Goal: Task Accomplishment & Management: Use online tool/utility

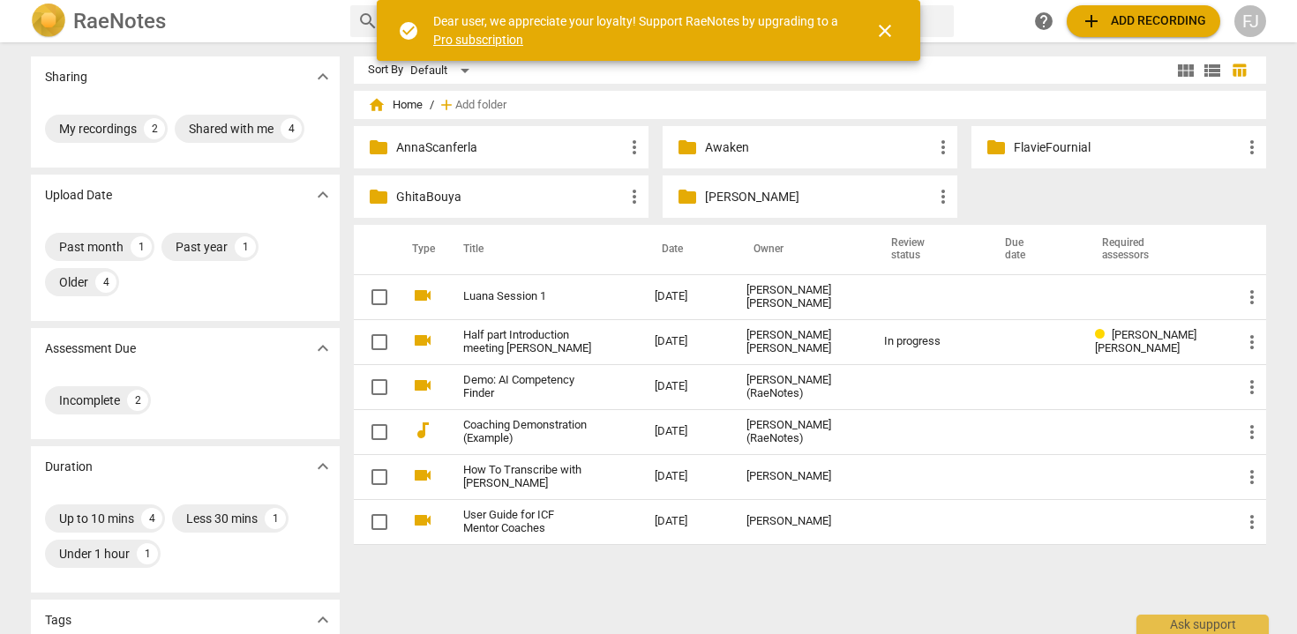
click at [511, 191] on p "GhitaBouya" at bounding box center [510, 197] width 228 height 19
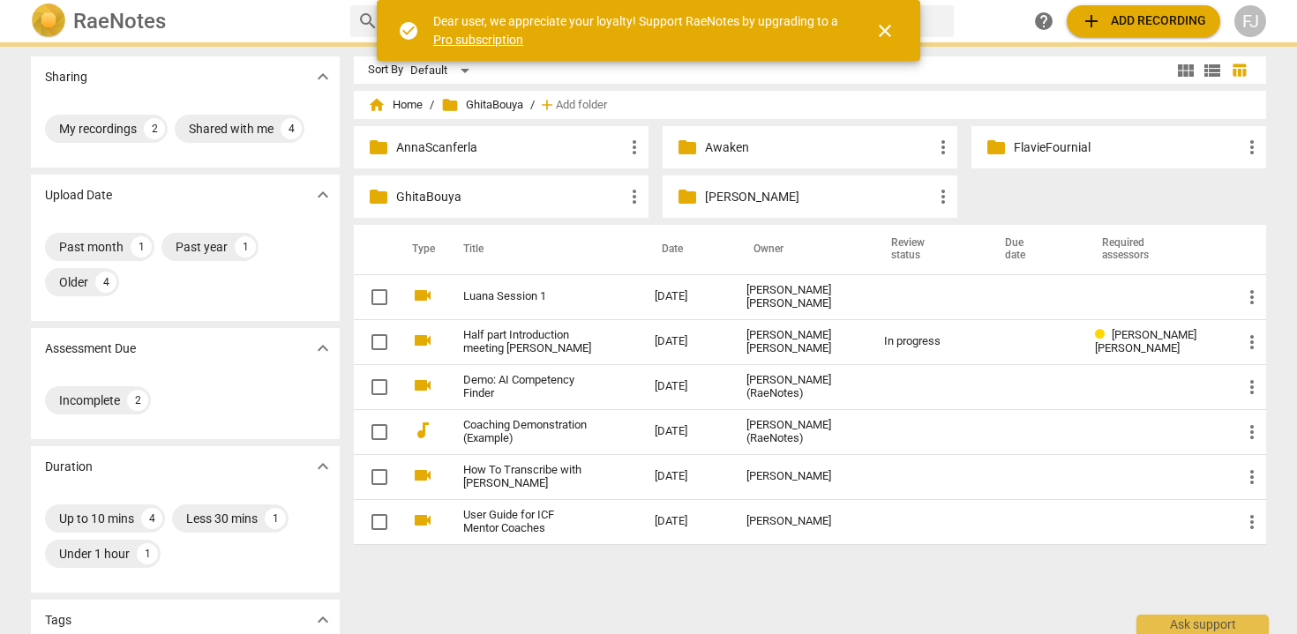
click at [511, 191] on p "GhitaBouya" at bounding box center [510, 197] width 228 height 19
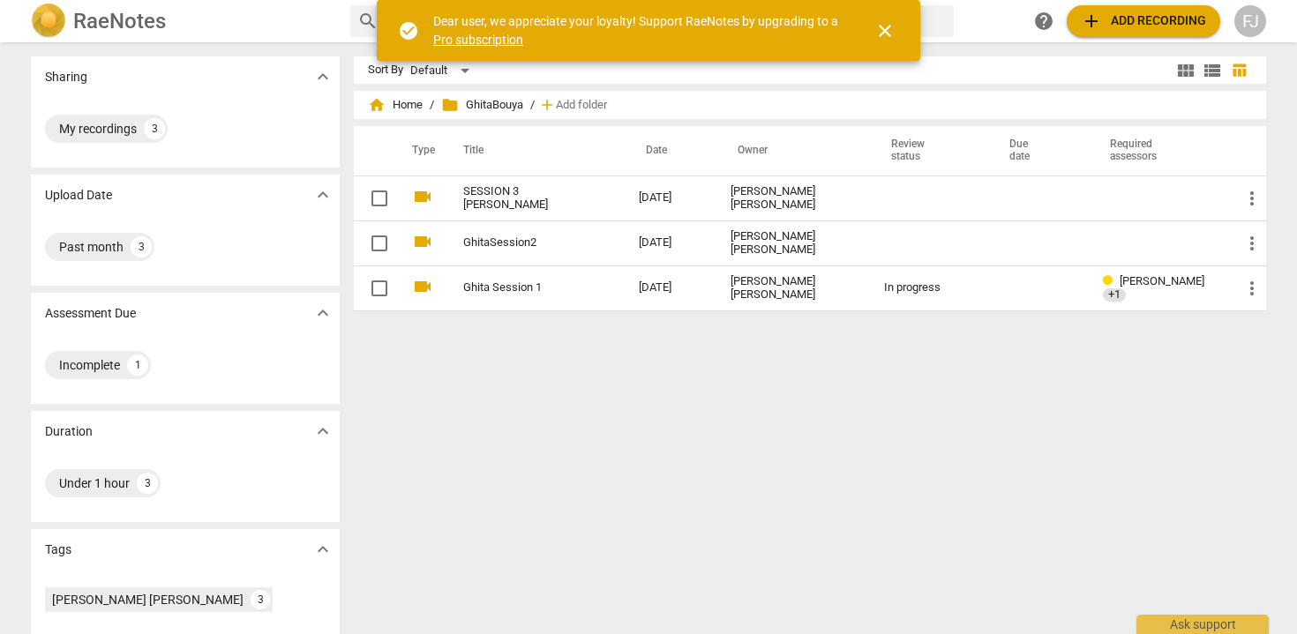
click at [1139, 23] on span "add Add recording" at bounding box center [1143, 21] width 125 height 21
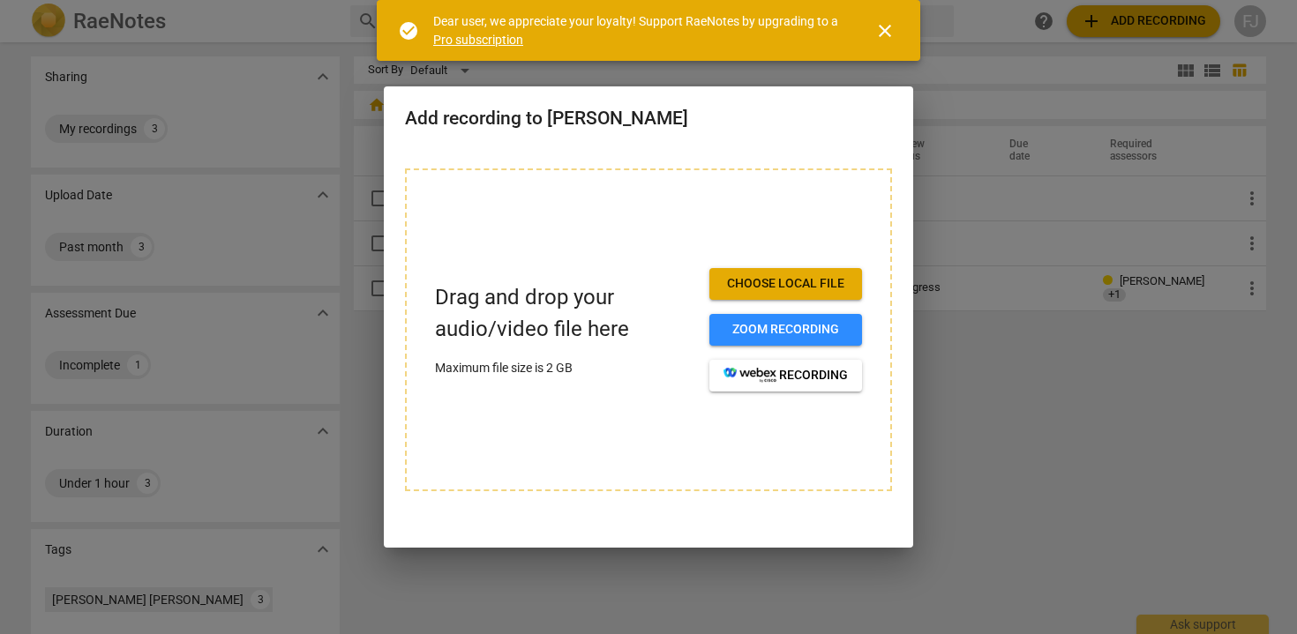
click at [749, 275] on span "Choose local file" at bounding box center [785, 284] width 124 height 18
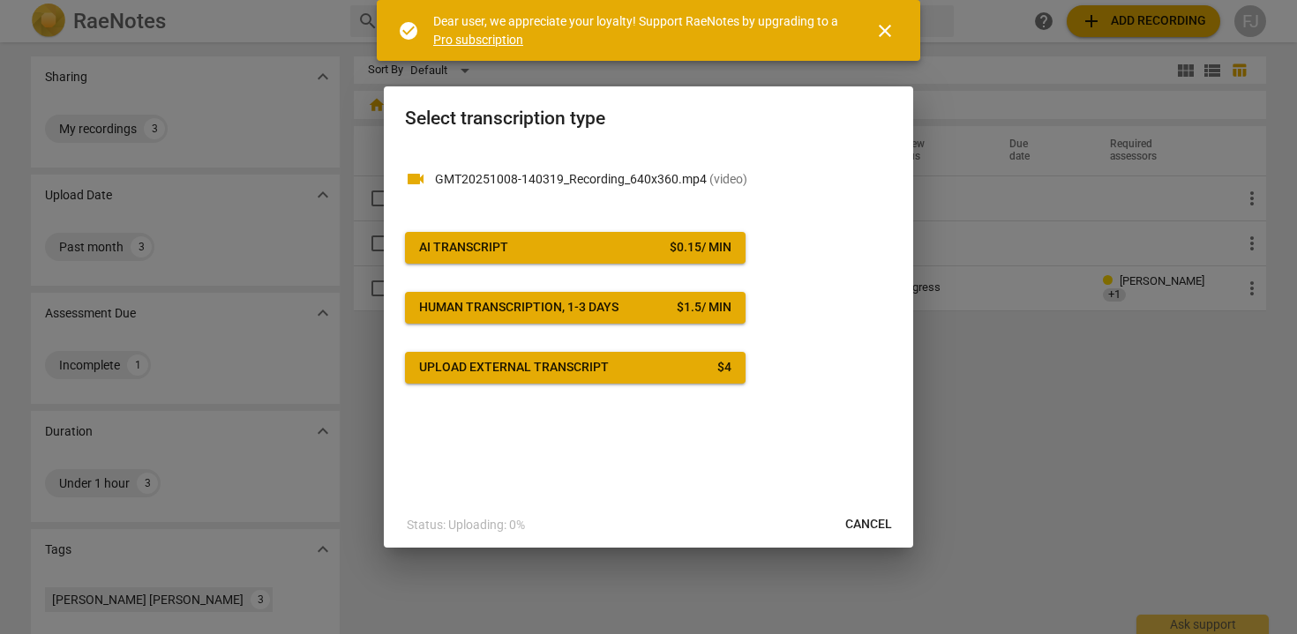
click at [671, 245] on div "$ 0.15 / min" at bounding box center [701, 248] width 62 height 18
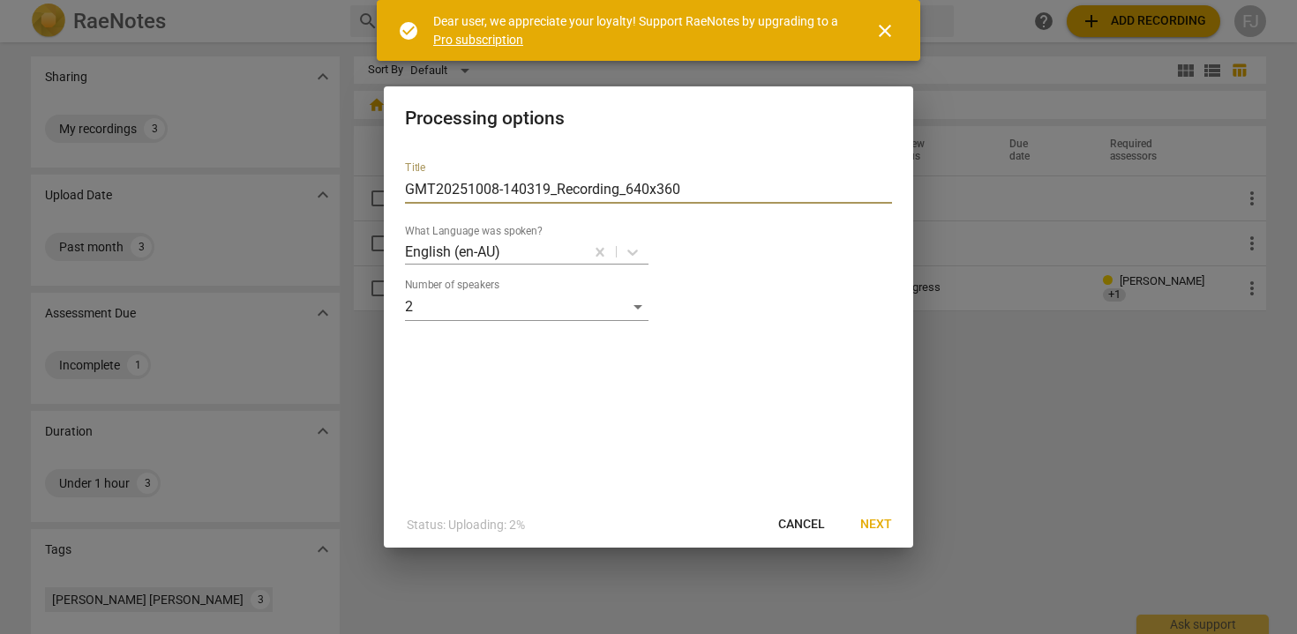
drag, startPoint x: 708, startPoint y: 188, endPoint x: 246, endPoint y: 179, distance: 461.5
click at [246, 179] on div "Processing options Title GMT20251008-140319_Recording_640x360 What Language was…" at bounding box center [648, 317] width 1297 height 634
type input "SESSION 4 GHITA"
click at [498, 242] on p "English (en-AU)" at bounding box center [452, 252] width 95 height 20
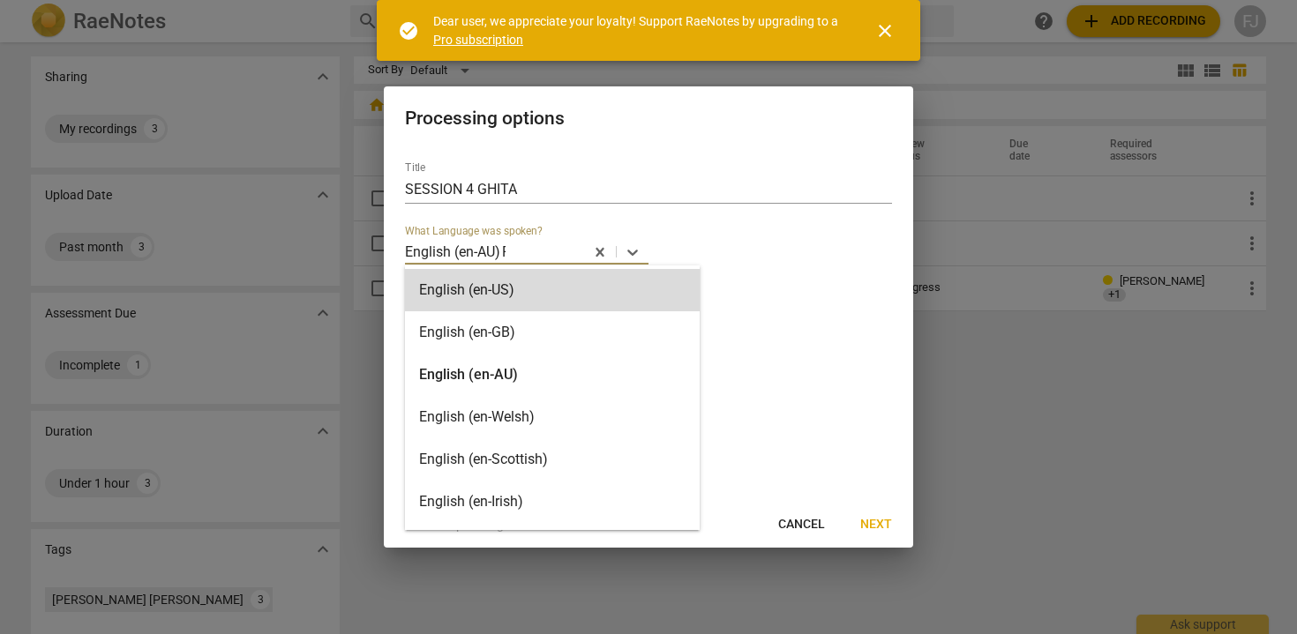
type input "FR"
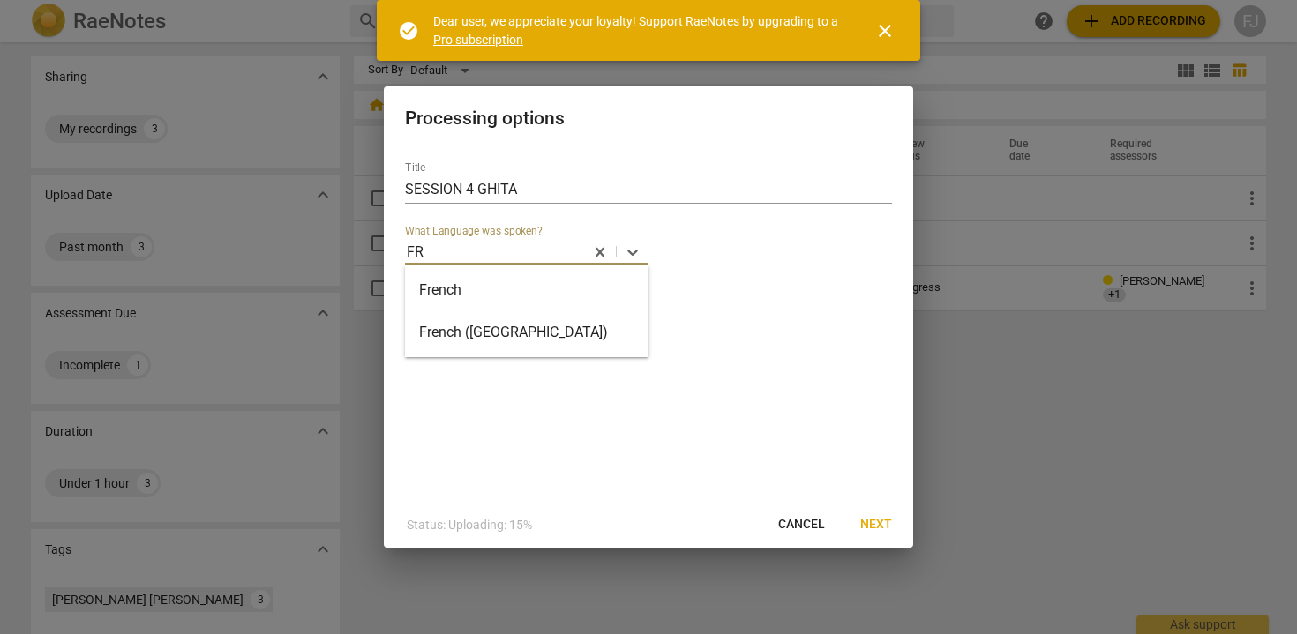
click at [476, 282] on div "French" at bounding box center [527, 290] width 244 height 42
click at [866, 522] on span "Next" at bounding box center [876, 525] width 32 height 18
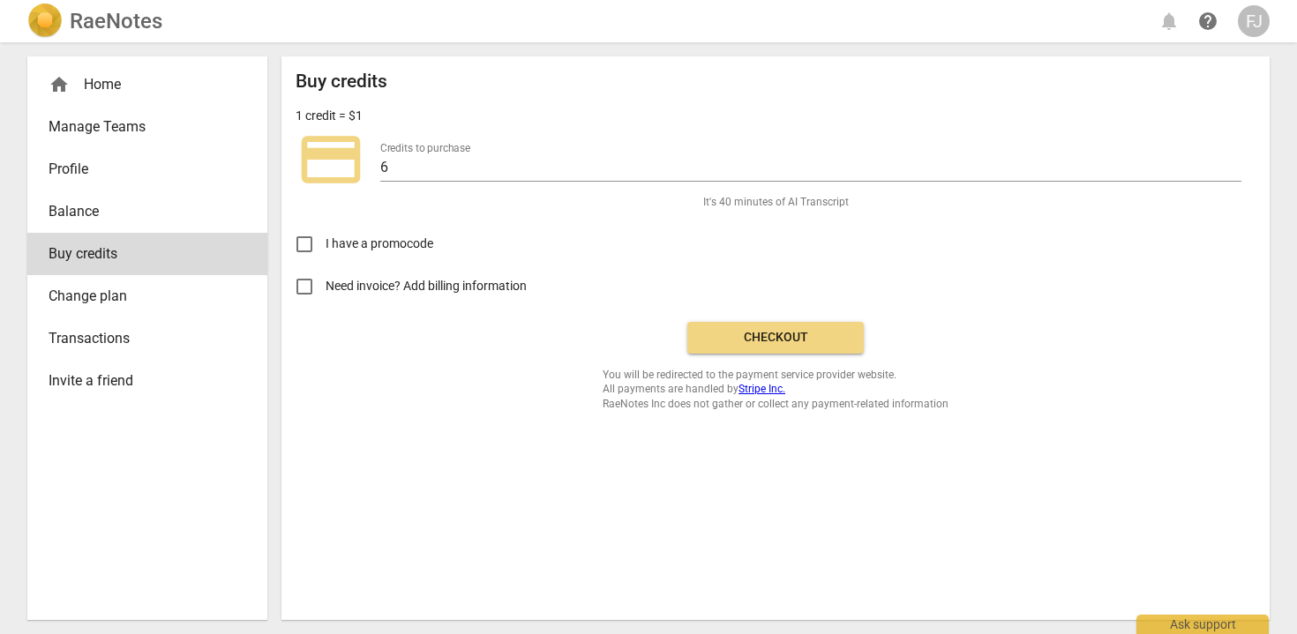
click at [829, 333] on span "Checkout" at bounding box center [775, 338] width 148 height 18
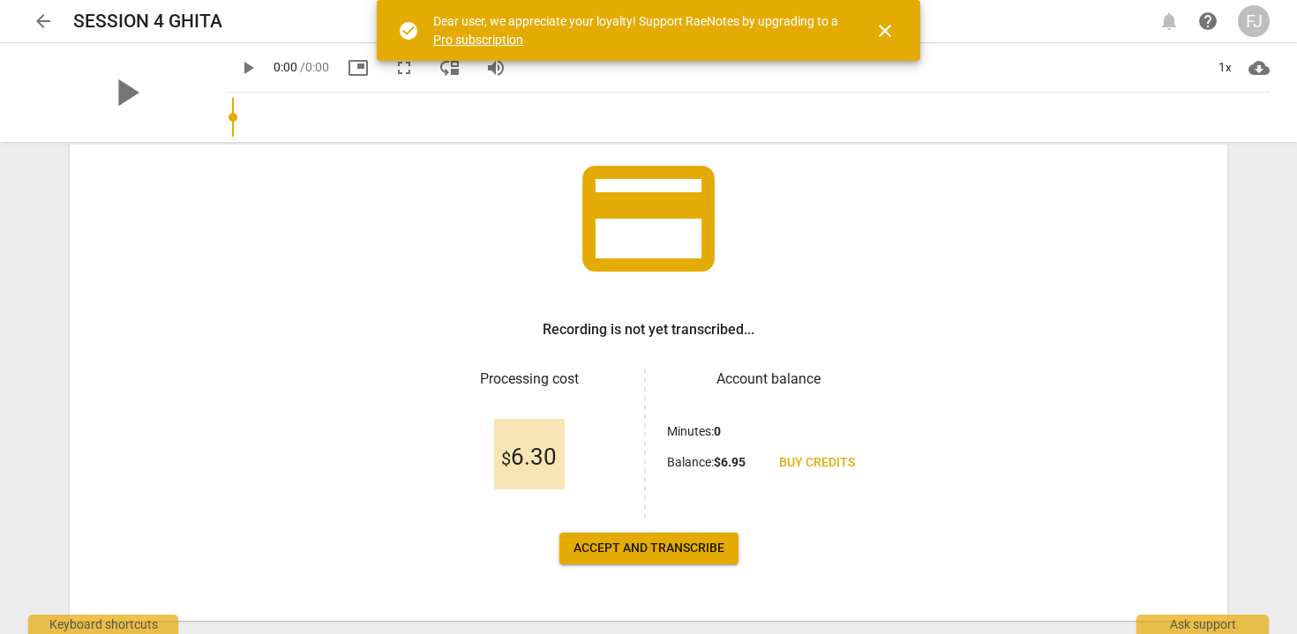
scroll to position [161, 0]
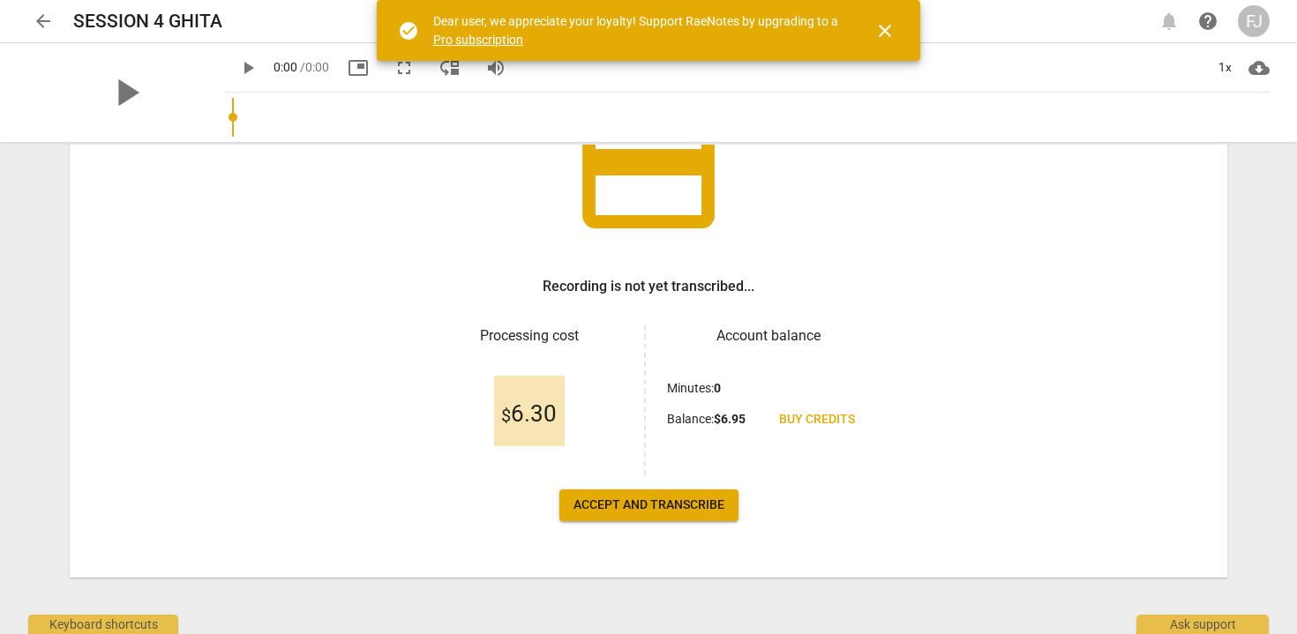
click at [629, 513] on span "Accept and transcribe" at bounding box center [648, 506] width 151 height 18
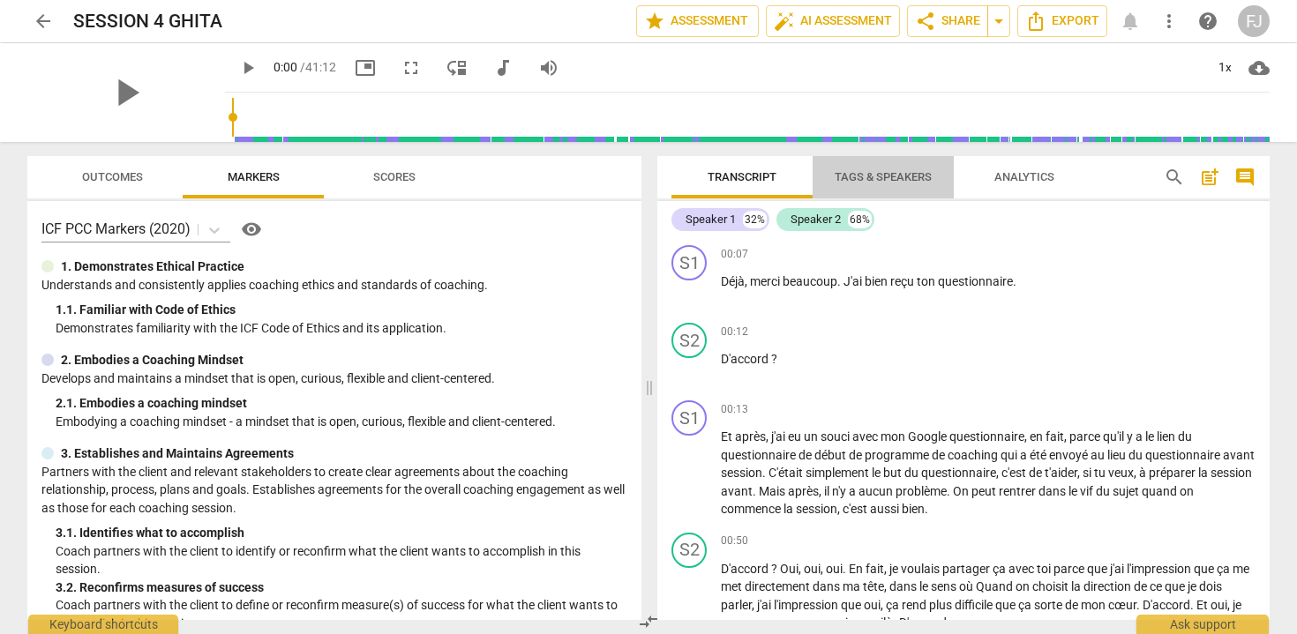
click at [917, 177] on span "Tags & Speakers" at bounding box center [883, 176] width 97 height 13
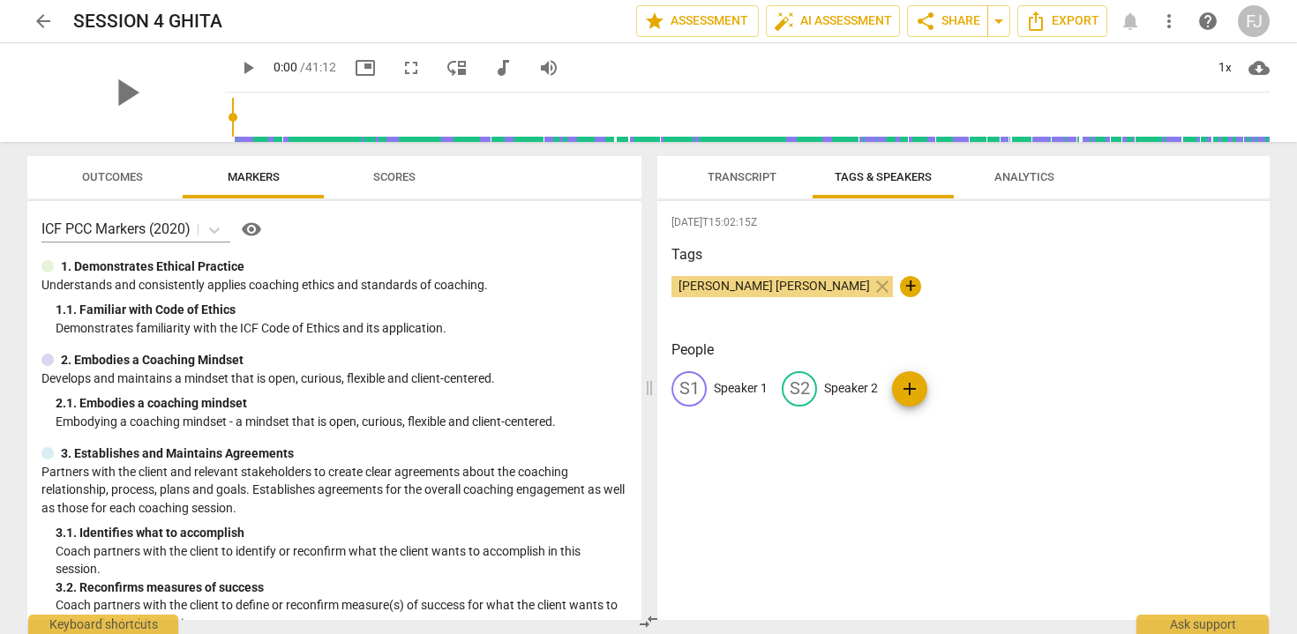
click at [759, 394] on p "Speaker 1" at bounding box center [741, 388] width 54 height 19
type input "[PERSON_NAME] [PERSON_NAME]"
click at [939, 389] on p "Speaker 2" at bounding box center [966, 388] width 54 height 19
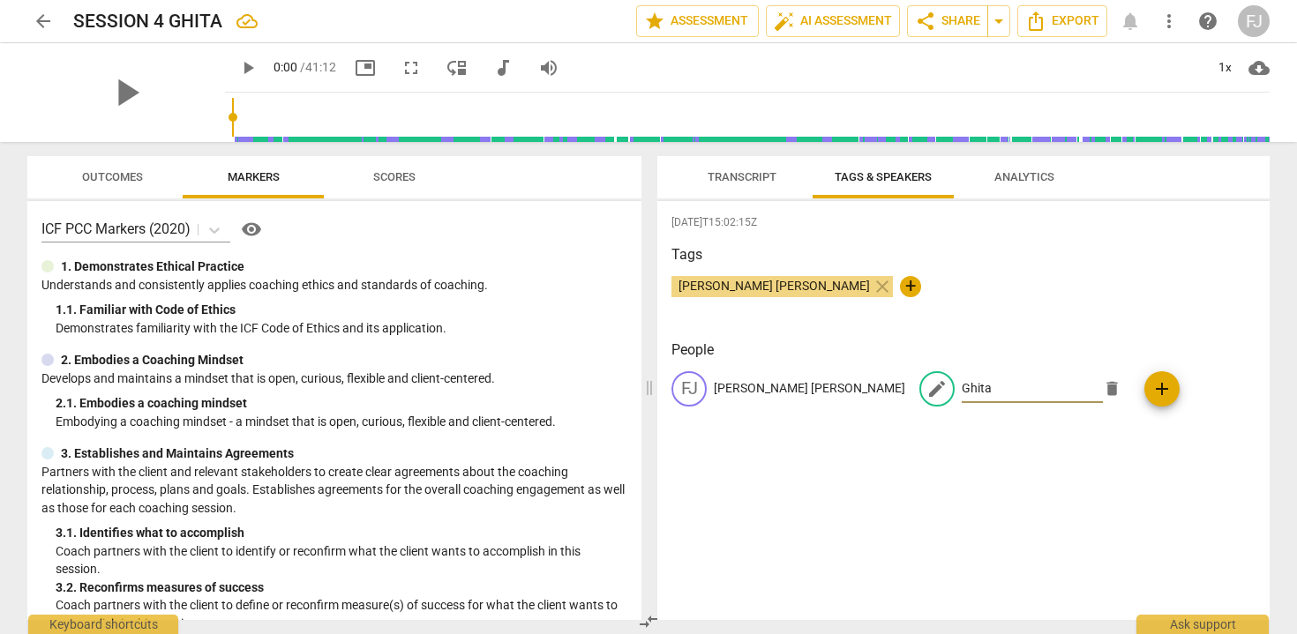
type input "Ghita"
click at [1159, 463] on div "2025-10-08T15:02:15Z Tags Fanny Jeanne BERNADET close + People FJ Fanny Jeanne …" at bounding box center [963, 410] width 612 height 419
click at [1038, 179] on span "Analytics" at bounding box center [1024, 176] width 60 height 13
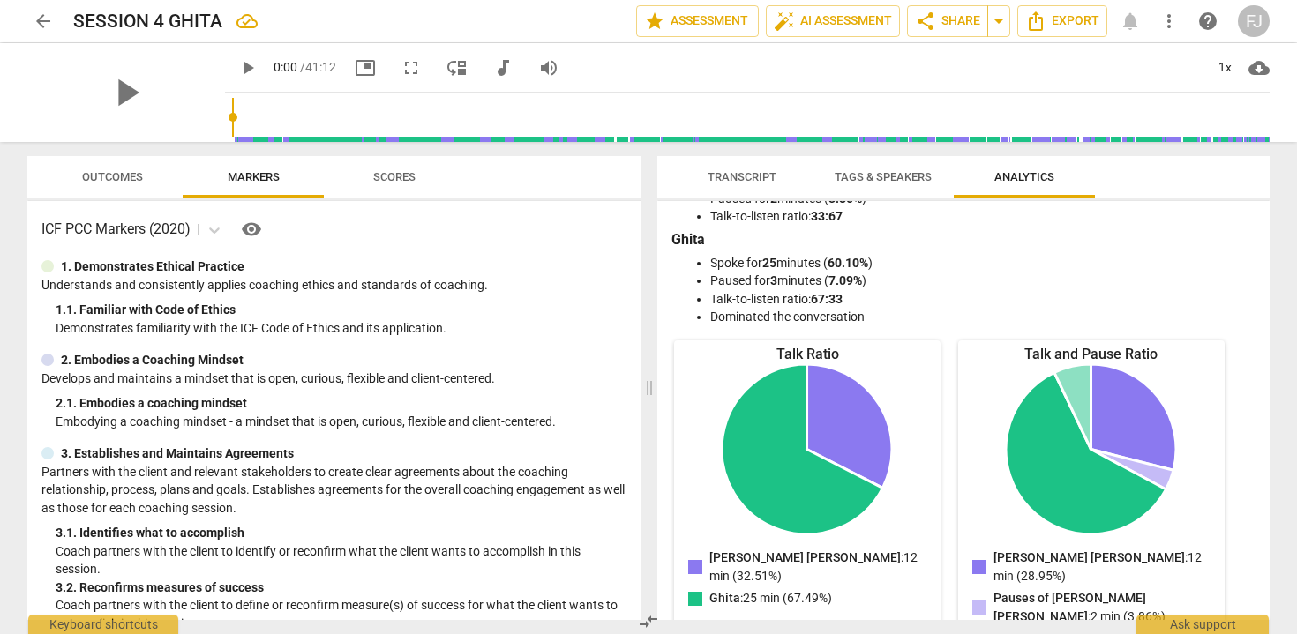
scroll to position [74, 0]
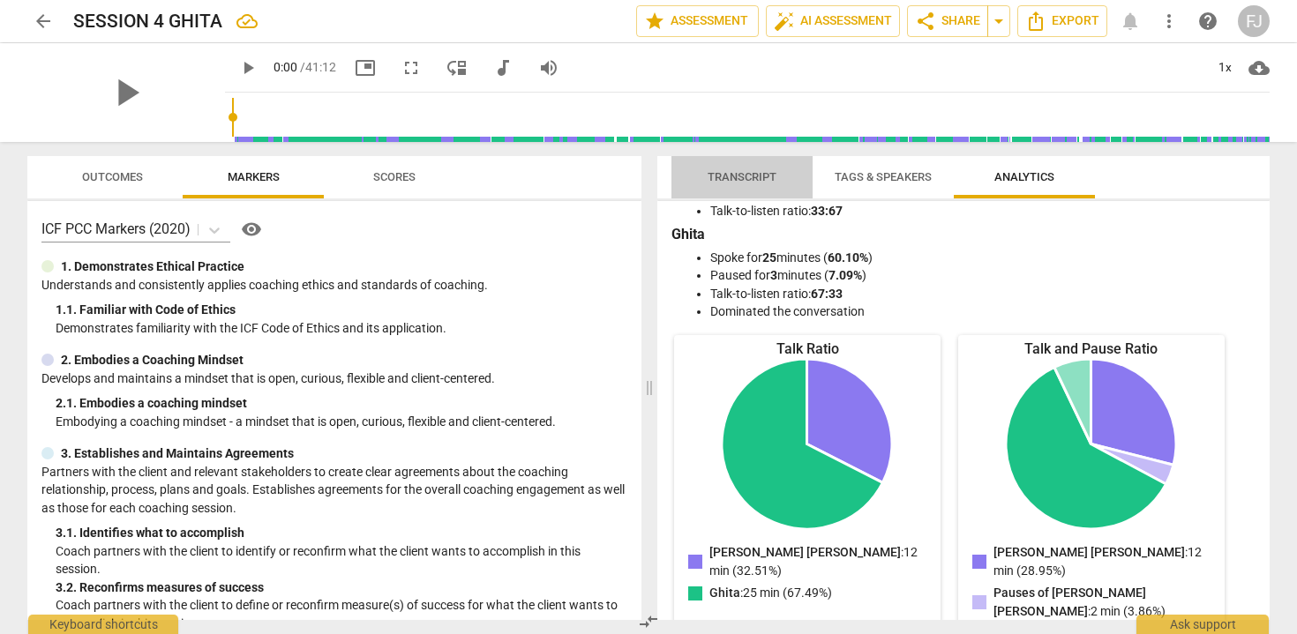
click at [760, 175] on span "Transcript" at bounding box center [742, 176] width 69 height 13
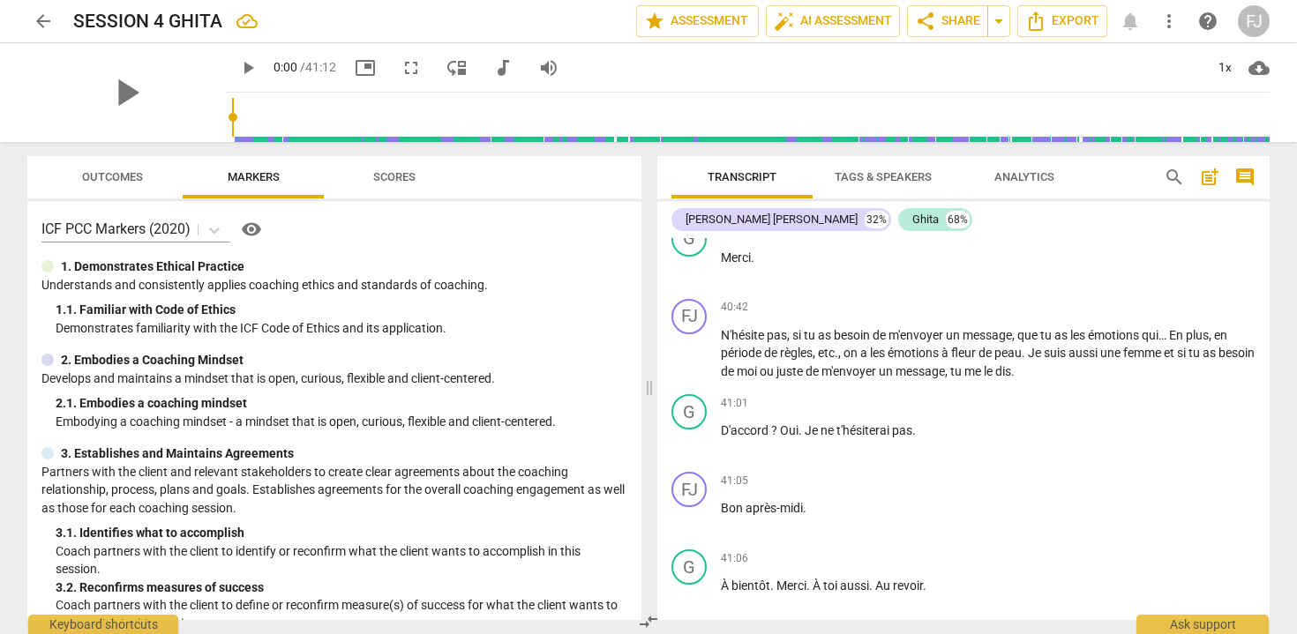
scroll to position [10063, 0]
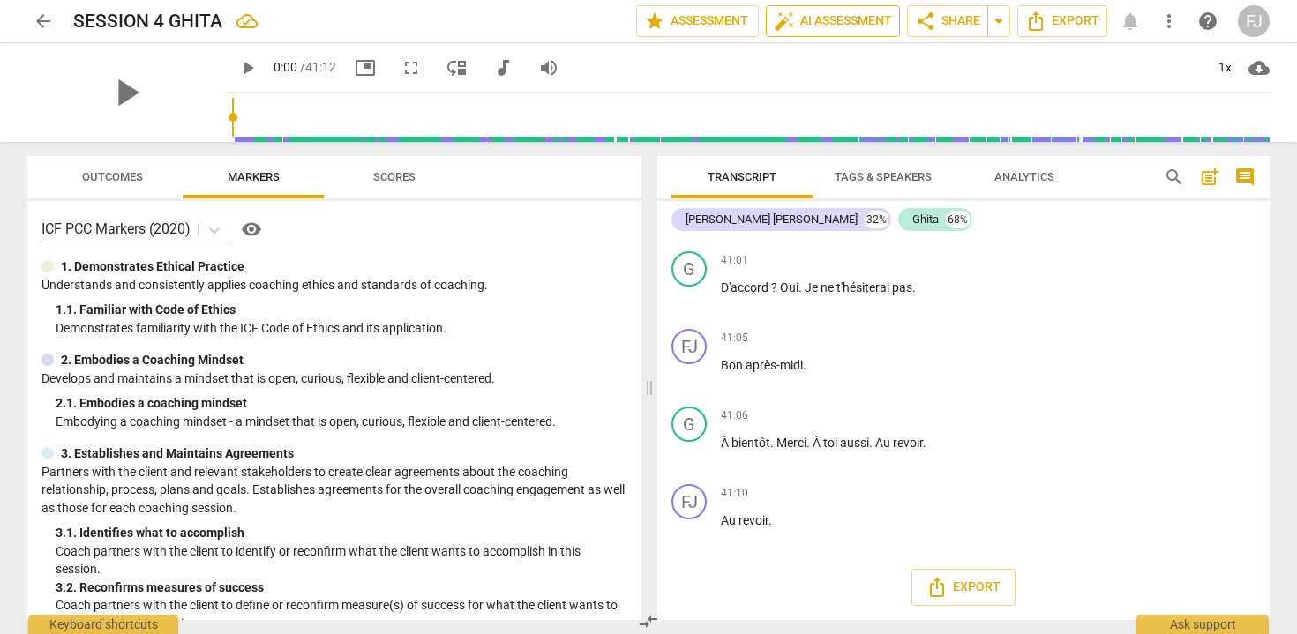
click at [818, 27] on span "auto_fix_high AI Assessment" at bounding box center [833, 21] width 118 height 21
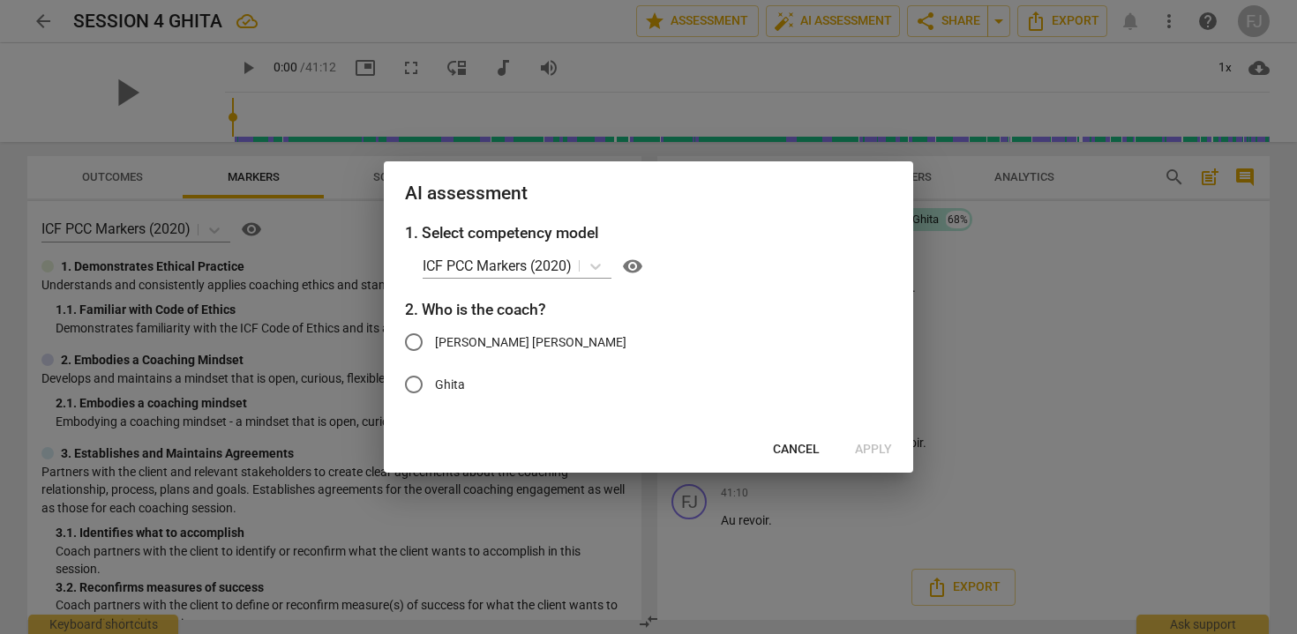
click at [513, 339] on span "[PERSON_NAME] [PERSON_NAME]" at bounding box center [530, 342] width 191 height 19
click at [435, 339] on input "[PERSON_NAME] [PERSON_NAME]" at bounding box center [414, 342] width 42 height 42
radio input "true"
click at [865, 451] on span "Apply" at bounding box center [873, 450] width 37 height 18
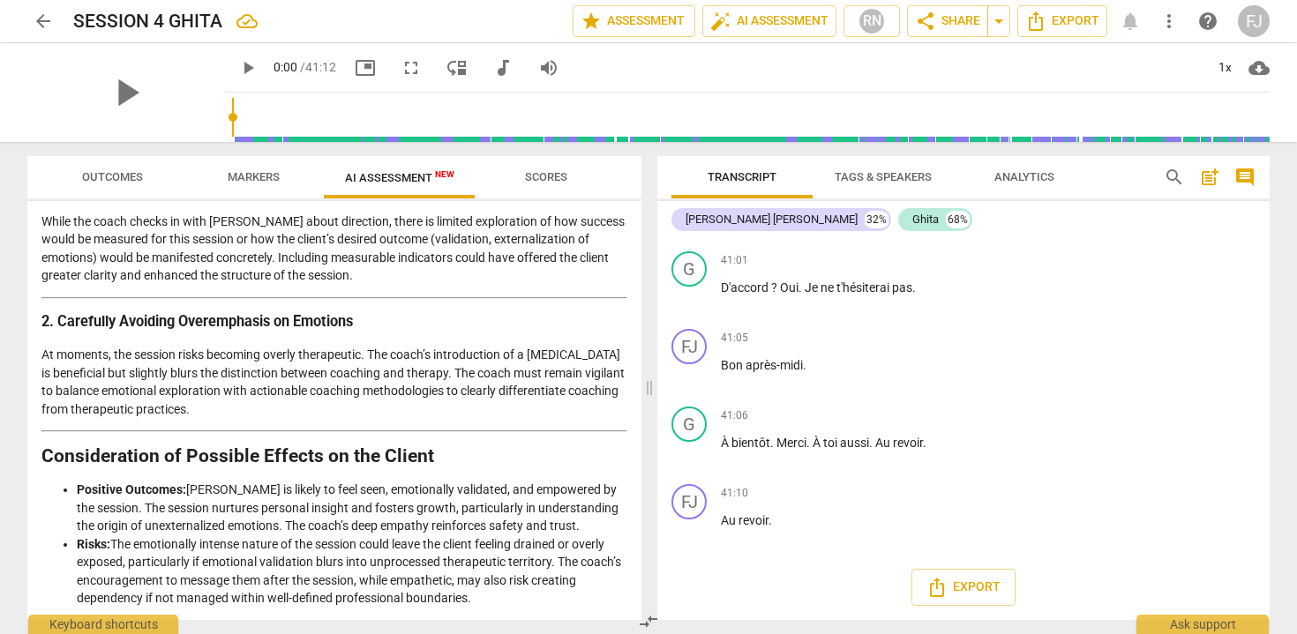
scroll to position [2322, 0]
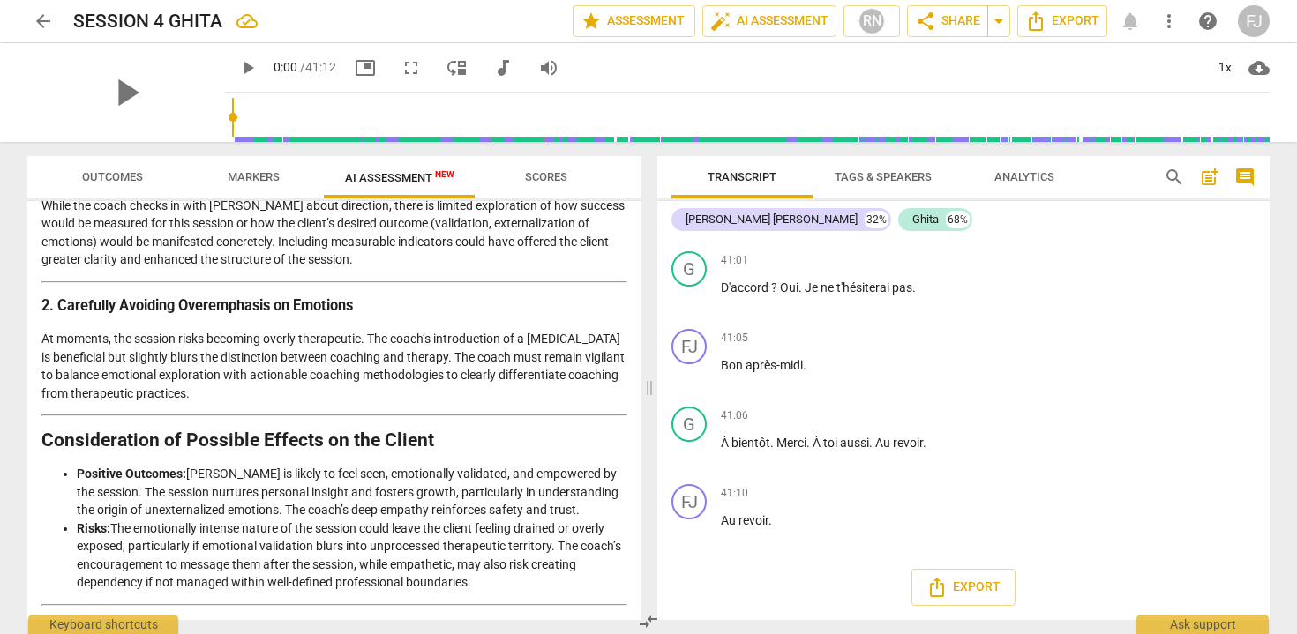
drag, startPoint x: 336, startPoint y: 375, endPoint x: 34, endPoint y: 315, distance: 308.5
click at [34, 315] on div "Disclaimer: AI can make mistakes. Consult a qualified mentor coach before actin…" at bounding box center [334, 410] width 614 height 419
copy p "At moments, the session risks becoming overly therapeutic. The coach’s introduc…"
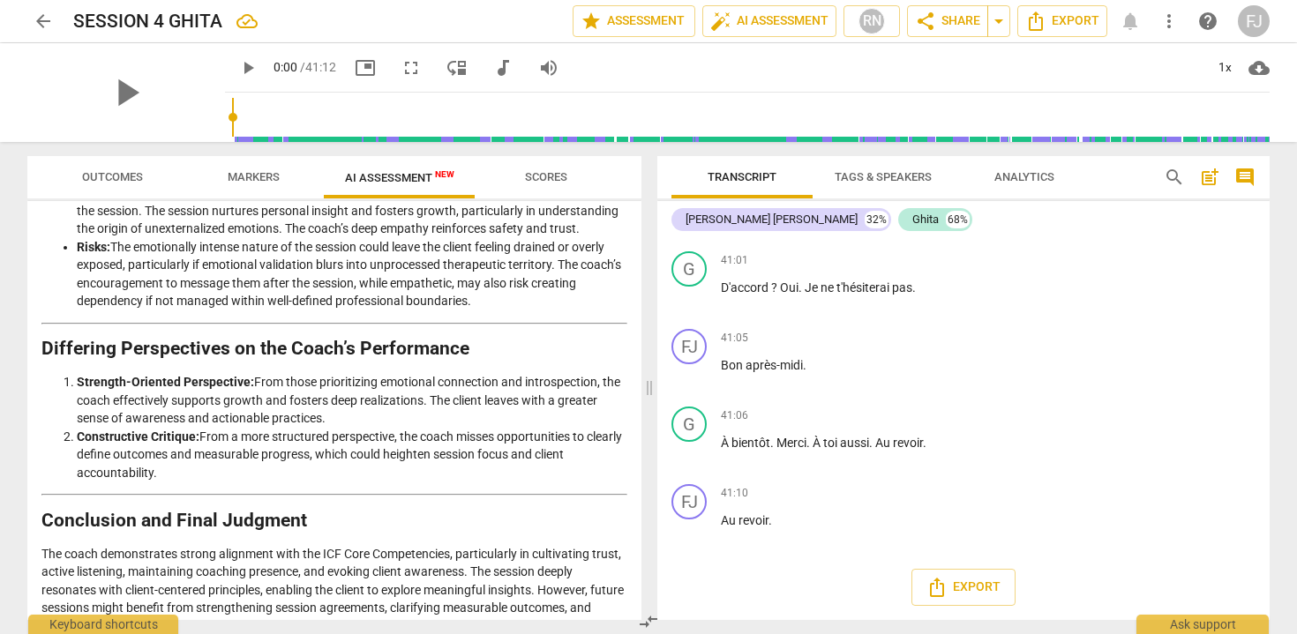
scroll to position [2645, 0]
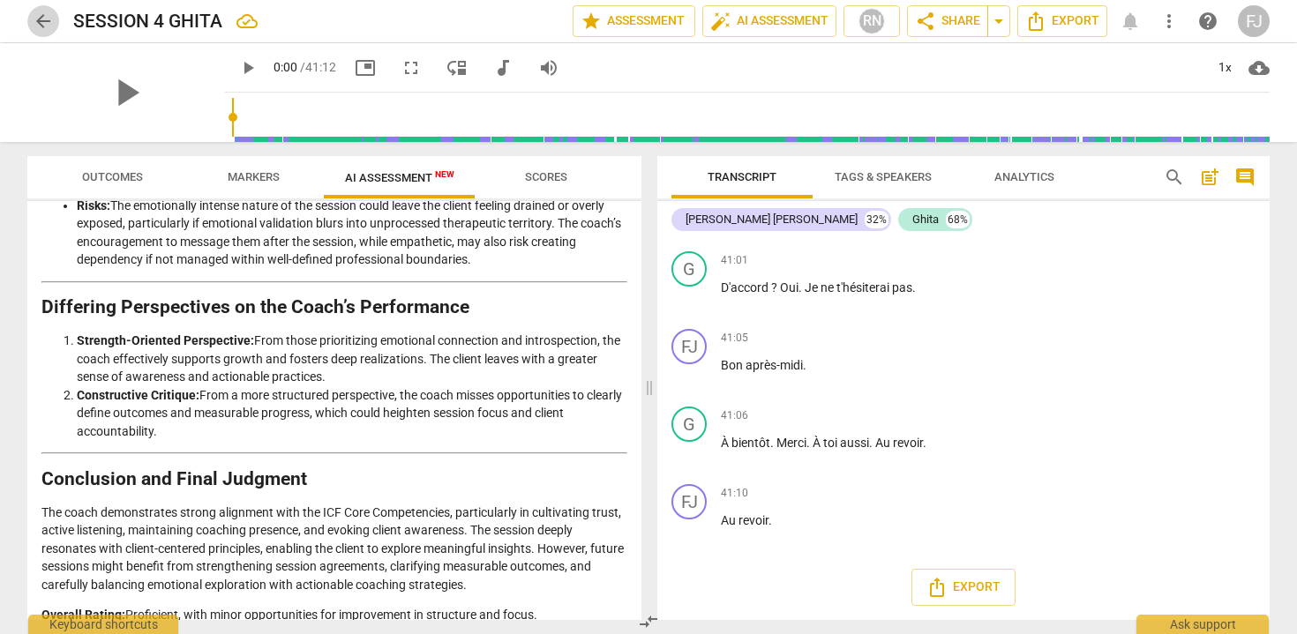
click at [47, 22] on span "arrow_back" at bounding box center [43, 21] width 21 height 21
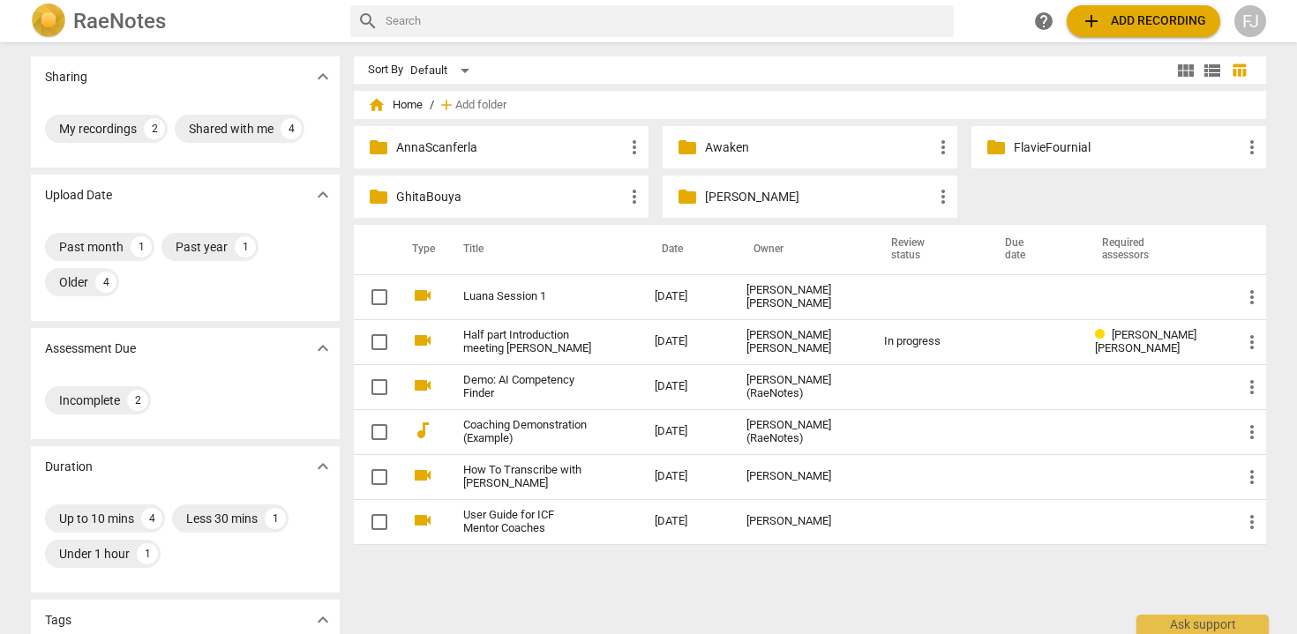
click at [727, 198] on p "[PERSON_NAME]" at bounding box center [819, 197] width 228 height 19
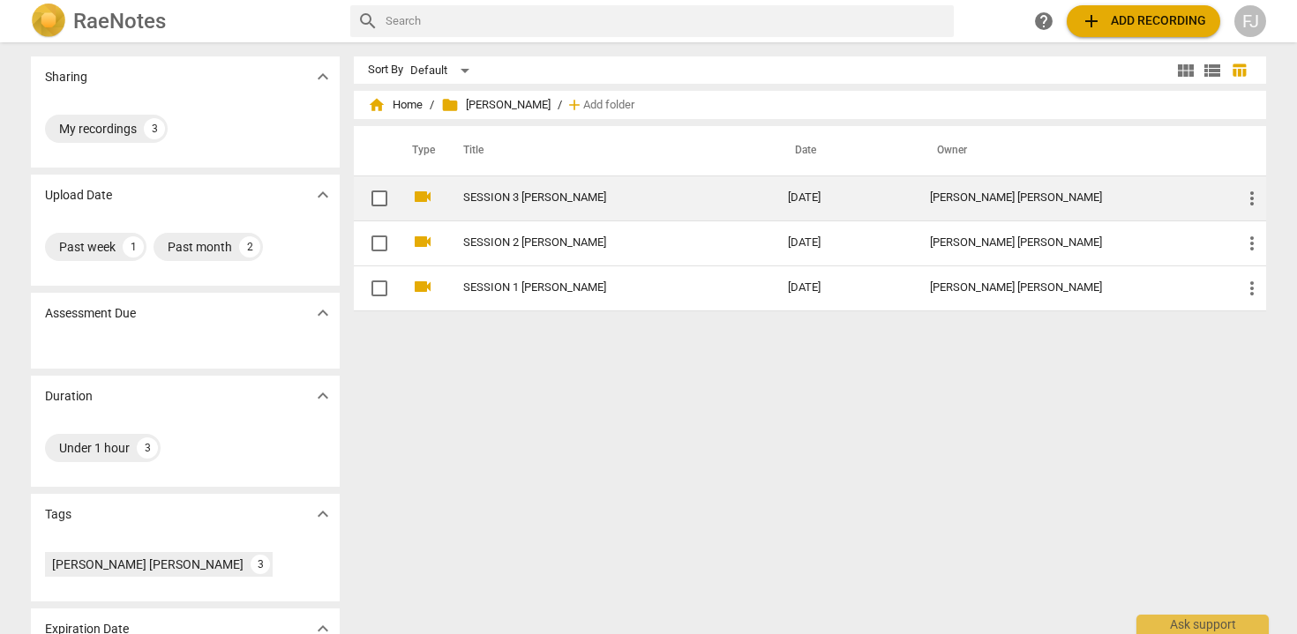
click at [555, 200] on link "SESSION 3 JUSTIN" at bounding box center [593, 197] width 261 height 13
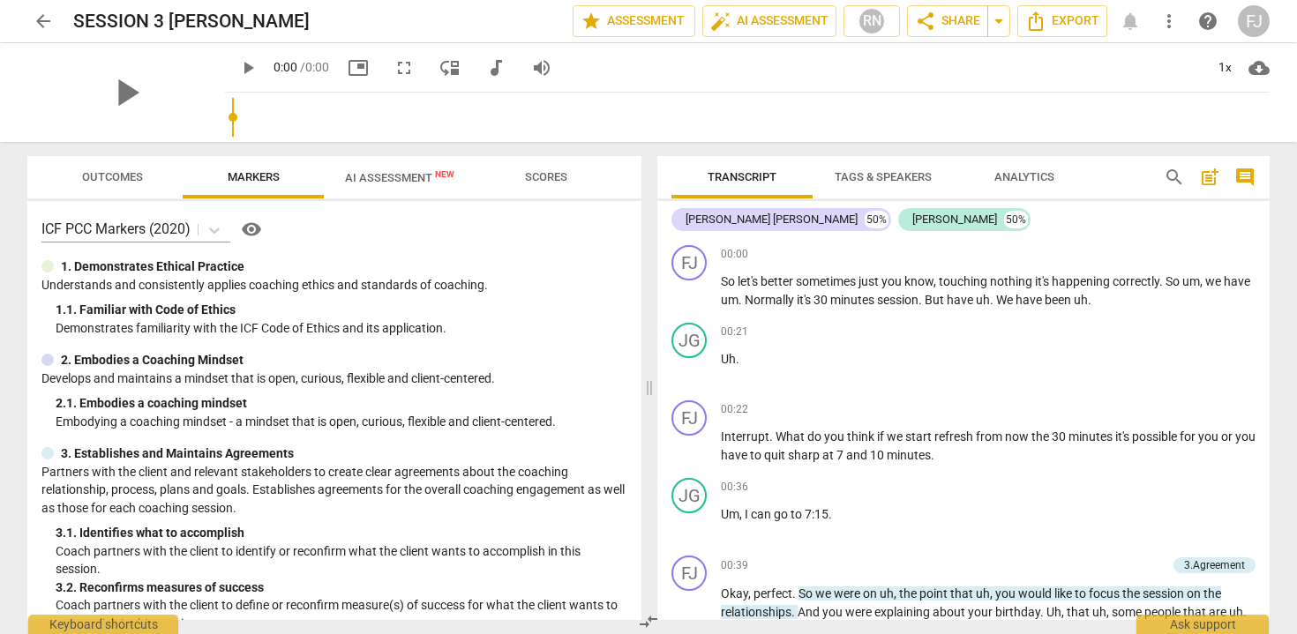
click at [397, 174] on span "AI Assessment New" at bounding box center [399, 177] width 109 height 13
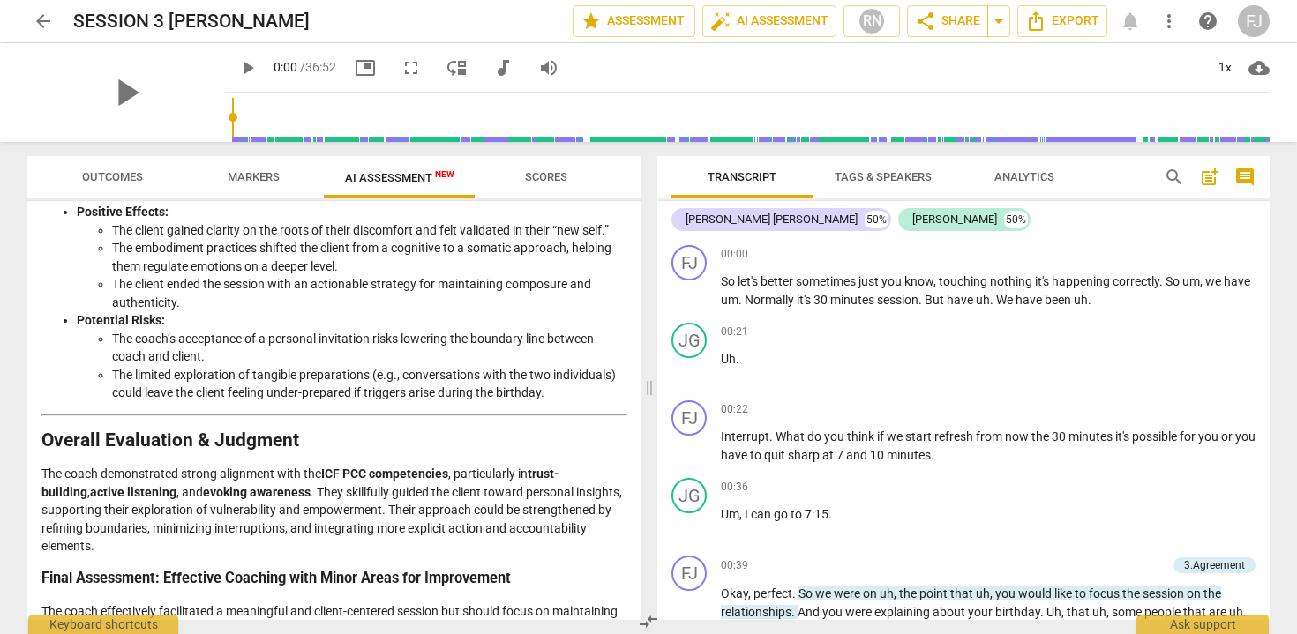
scroll to position [3019, 0]
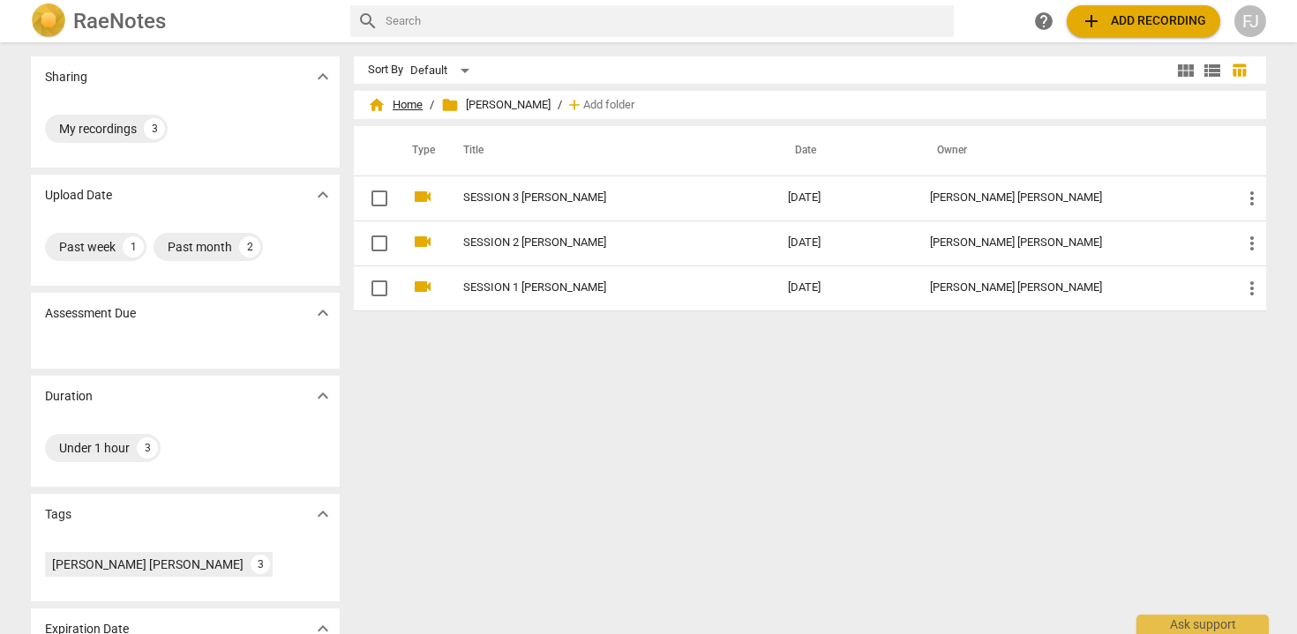
click at [387, 107] on span "home Home" at bounding box center [395, 105] width 55 height 18
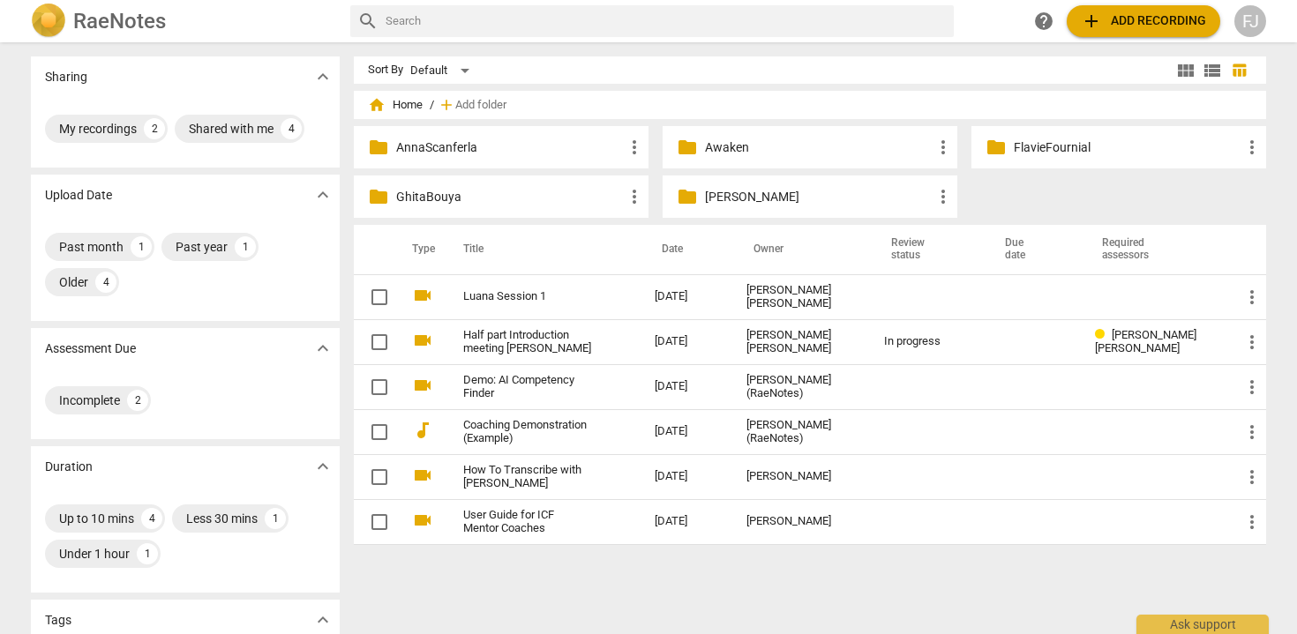
click at [457, 194] on p "GhitaBouya" at bounding box center [510, 197] width 228 height 19
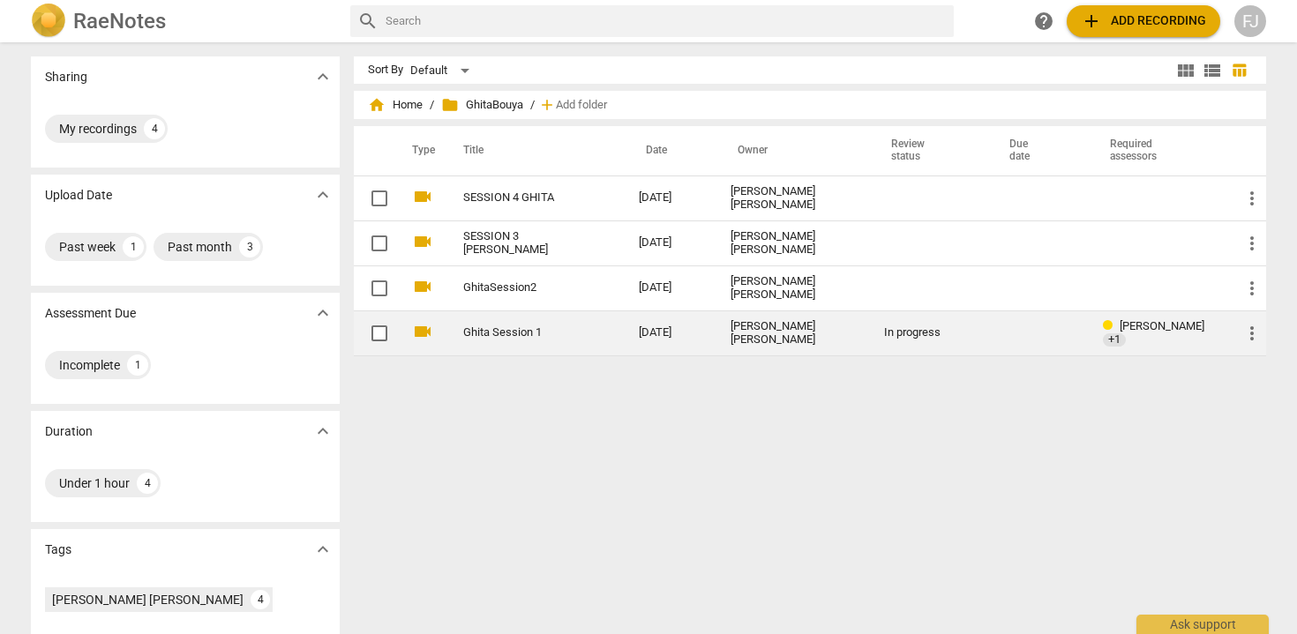
click at [499, 341] on td "Ghita Session 1" at bounding box center [533, 333] width 183 height 45
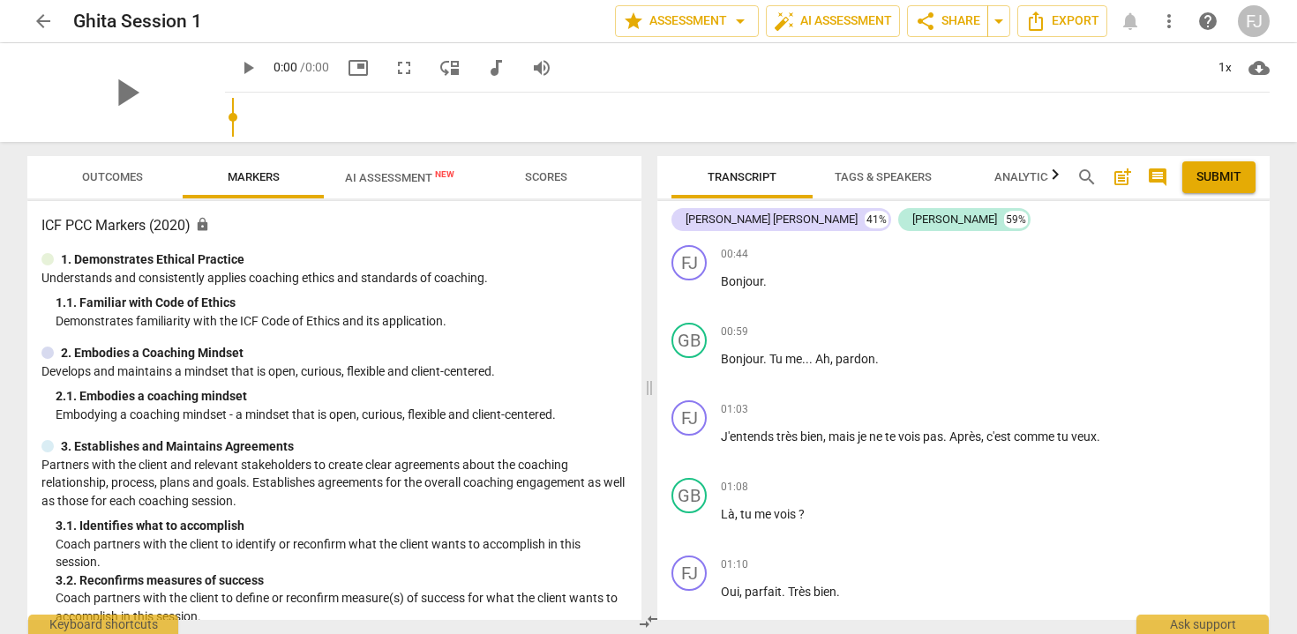
click at [400, 175] on span "AI Assessment New" at bounding box center [399, 177] width 109 height 13
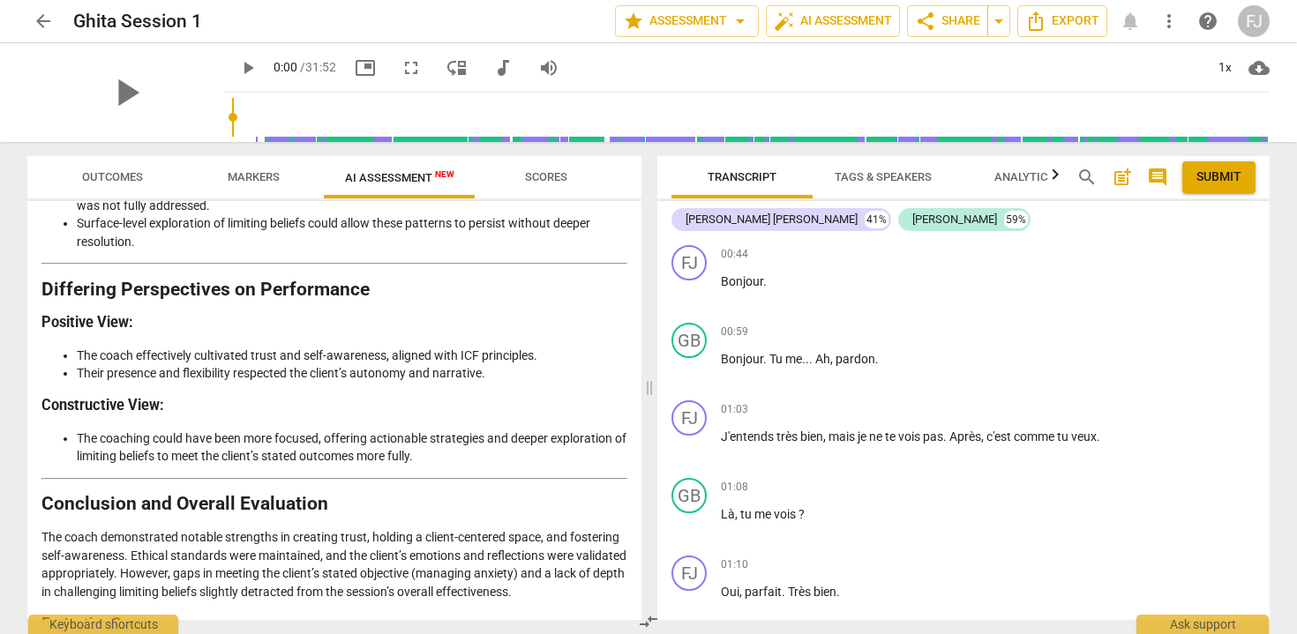
scroll to position [3437, 0]
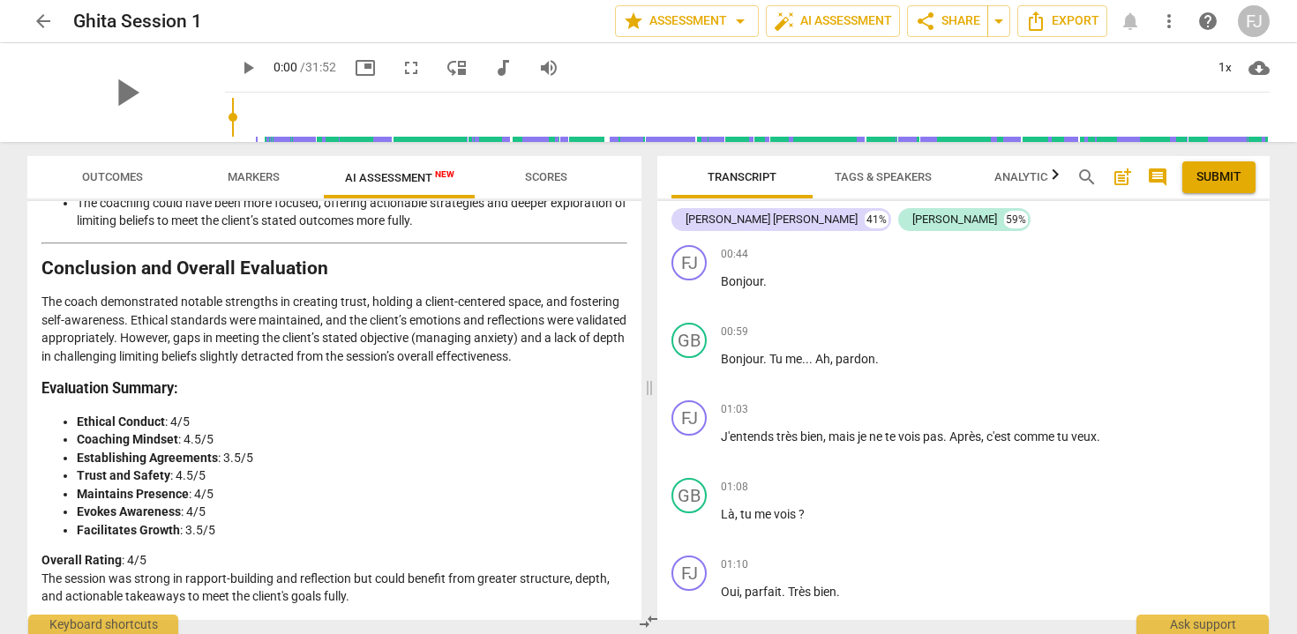
click at [47, 22] on span "arrow_back" at bounding box center [43, 21] width 21 height 21
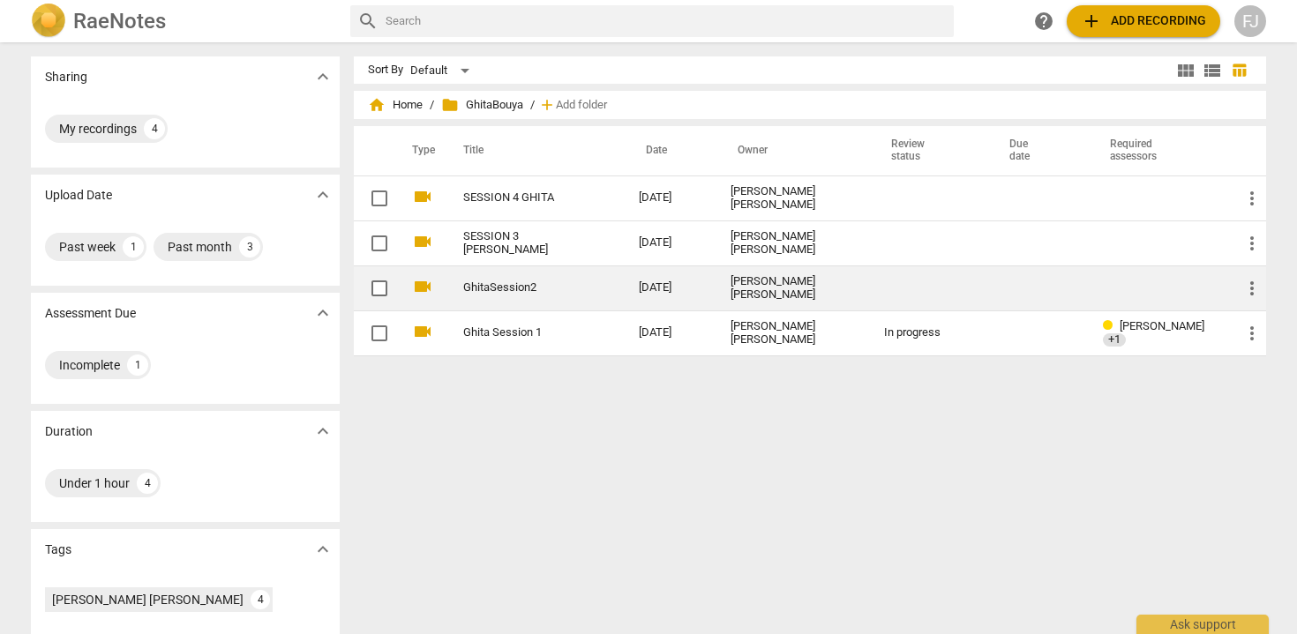
click at [506, 292] on link "GhitaSession2" at bounding box center [519, 287] width 112 height 13
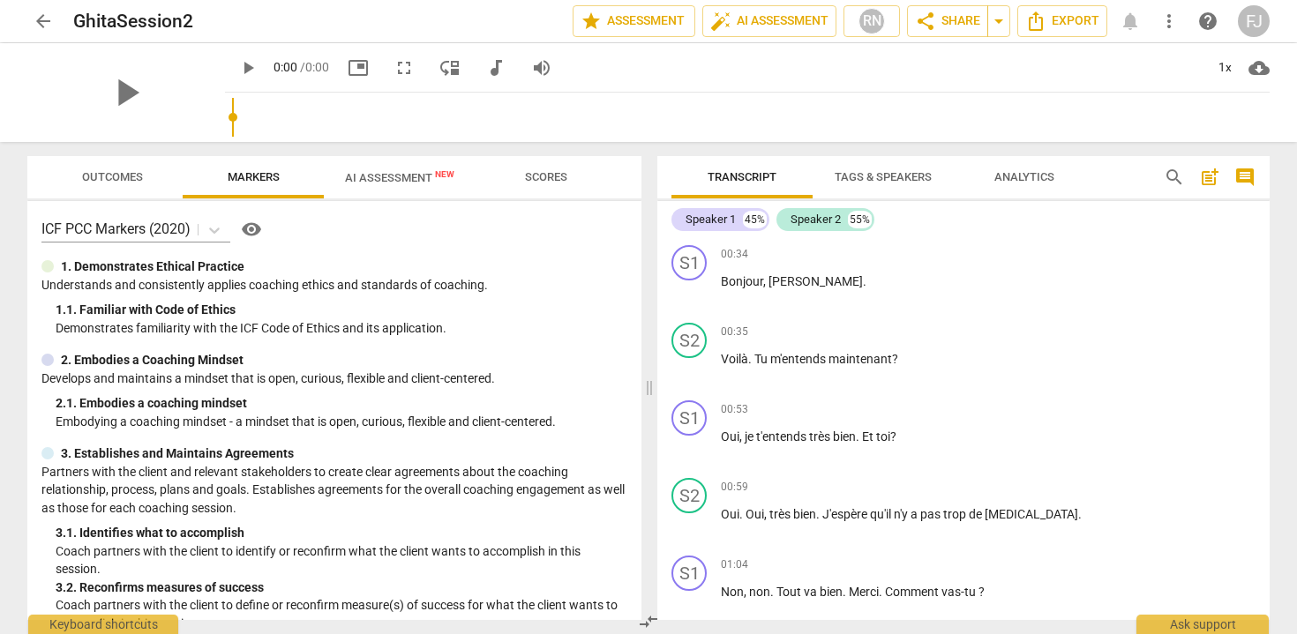
click at [388, 185] on span "AI Assessment New" at bounding box center [400, 177] width 152 height 26
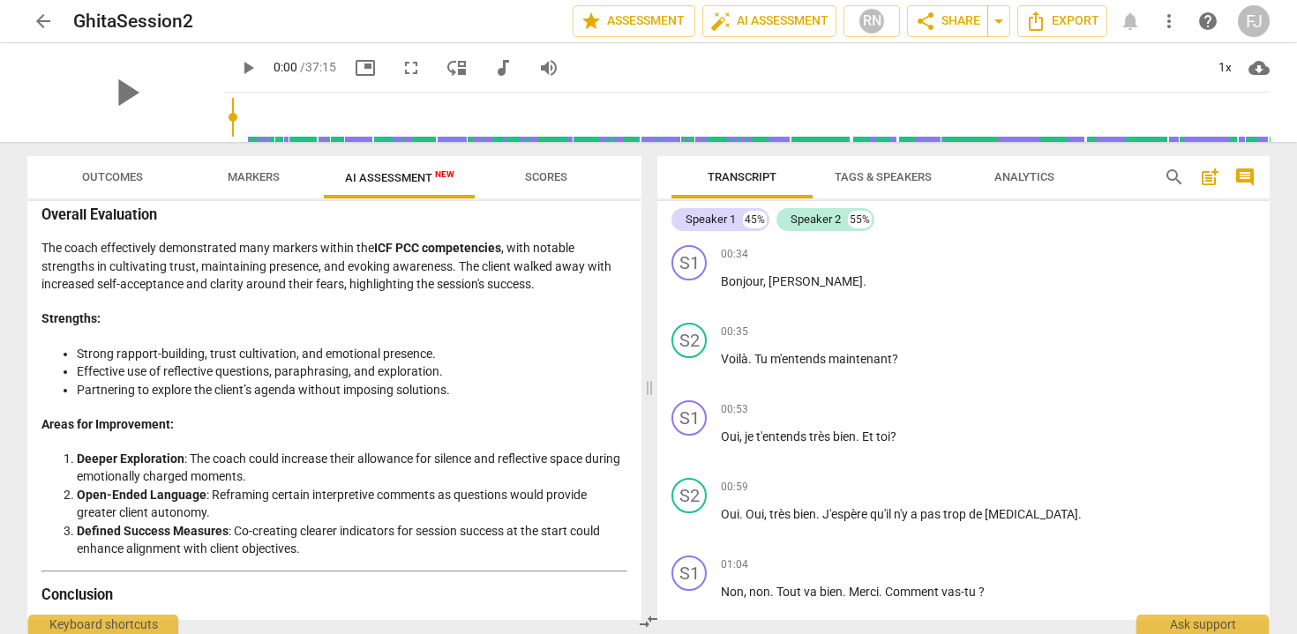
scroll to position [3258, 0]
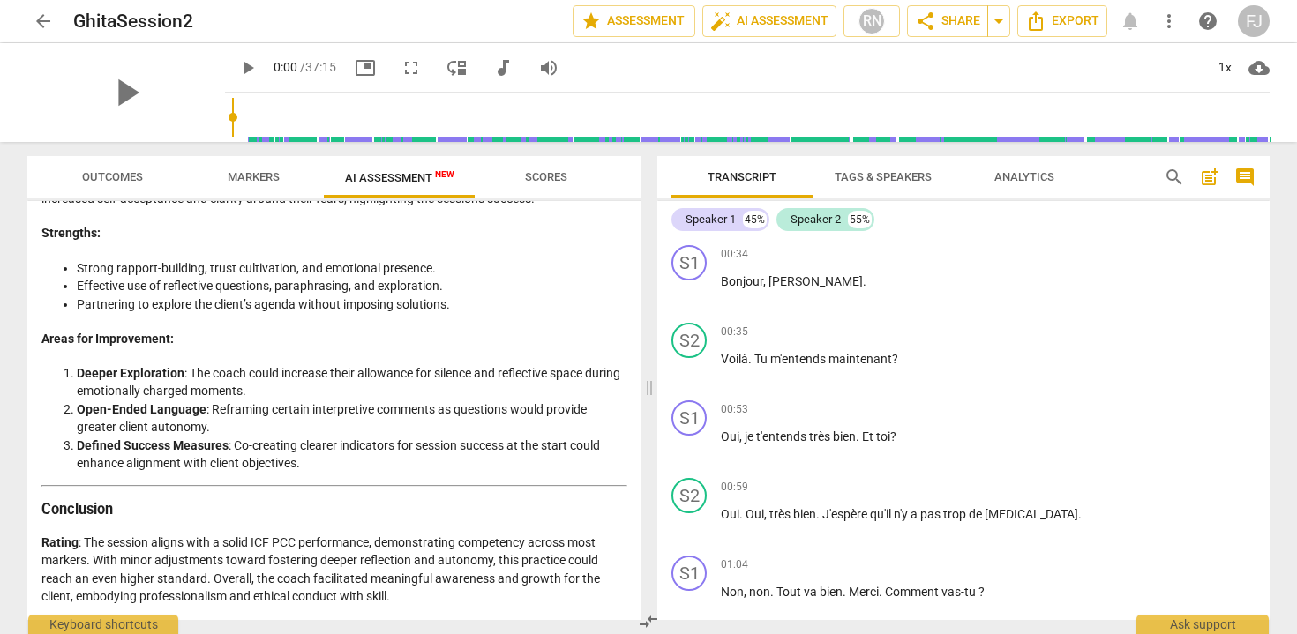
click at [47, 18] on span "arrow_back" at bounding box center [43, 21] width 21 height 21
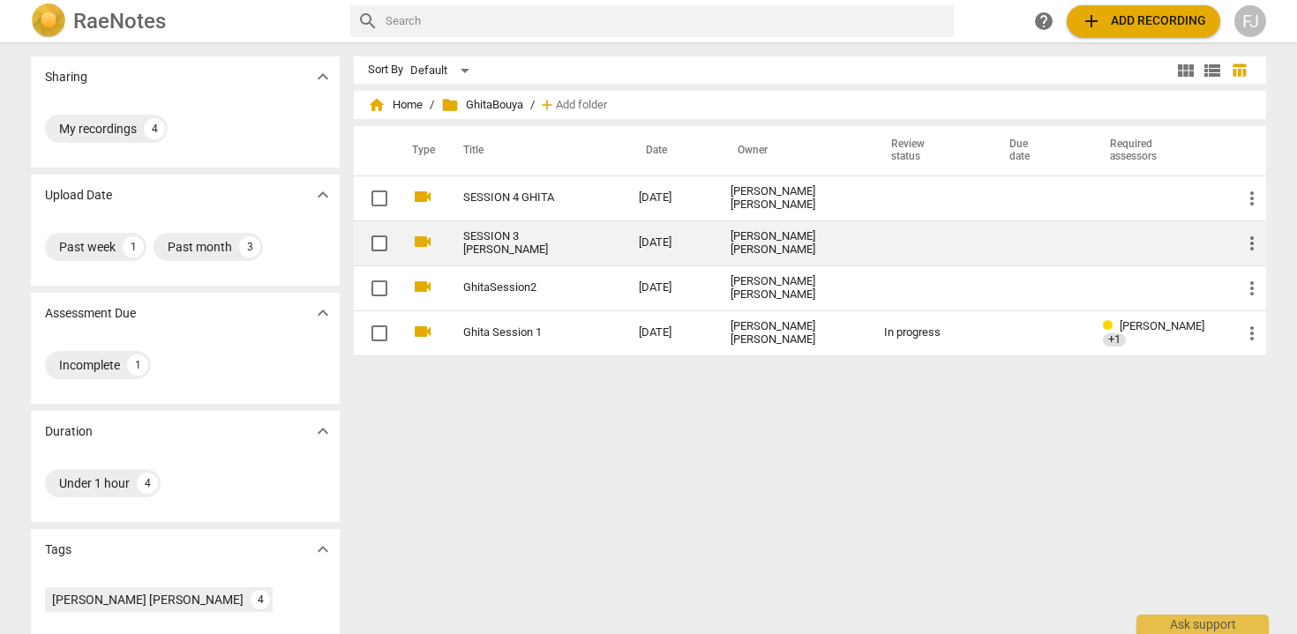
click at [489, 247] on link "SESSION 3 [PERSON_NAME]" at bounding box center [519, 243] width 112 height 26
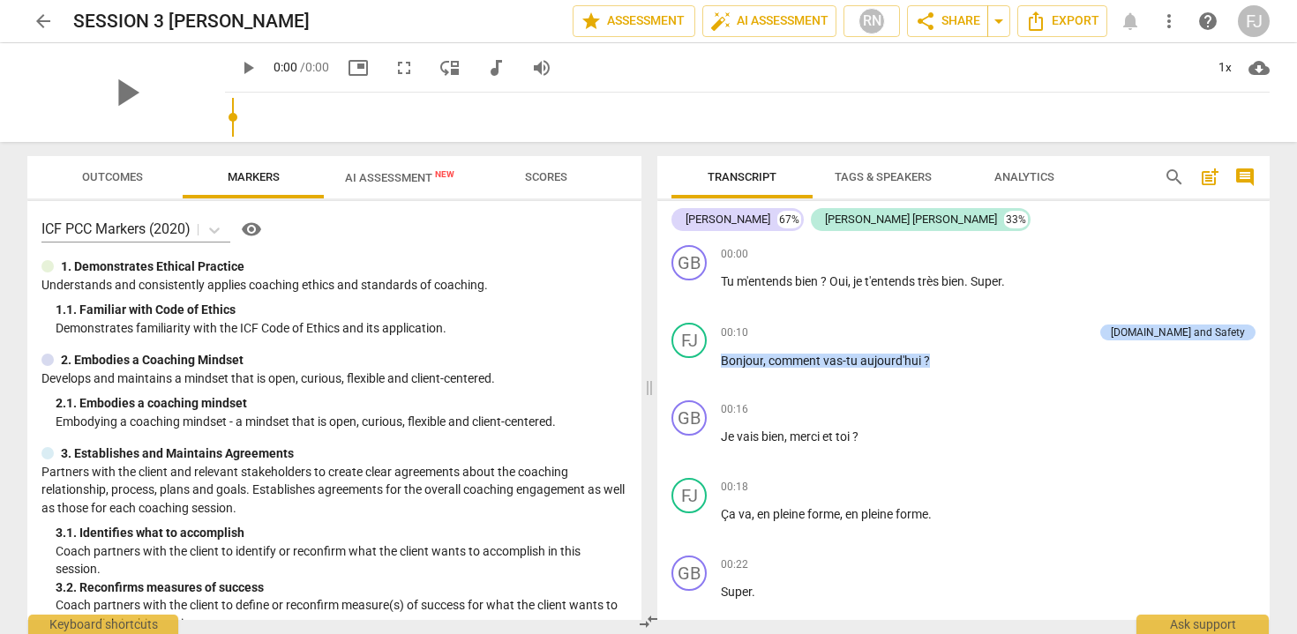
click at [420, 179] on span "AI Assessment New" at bounding box center [399, 177] width 109 height 13
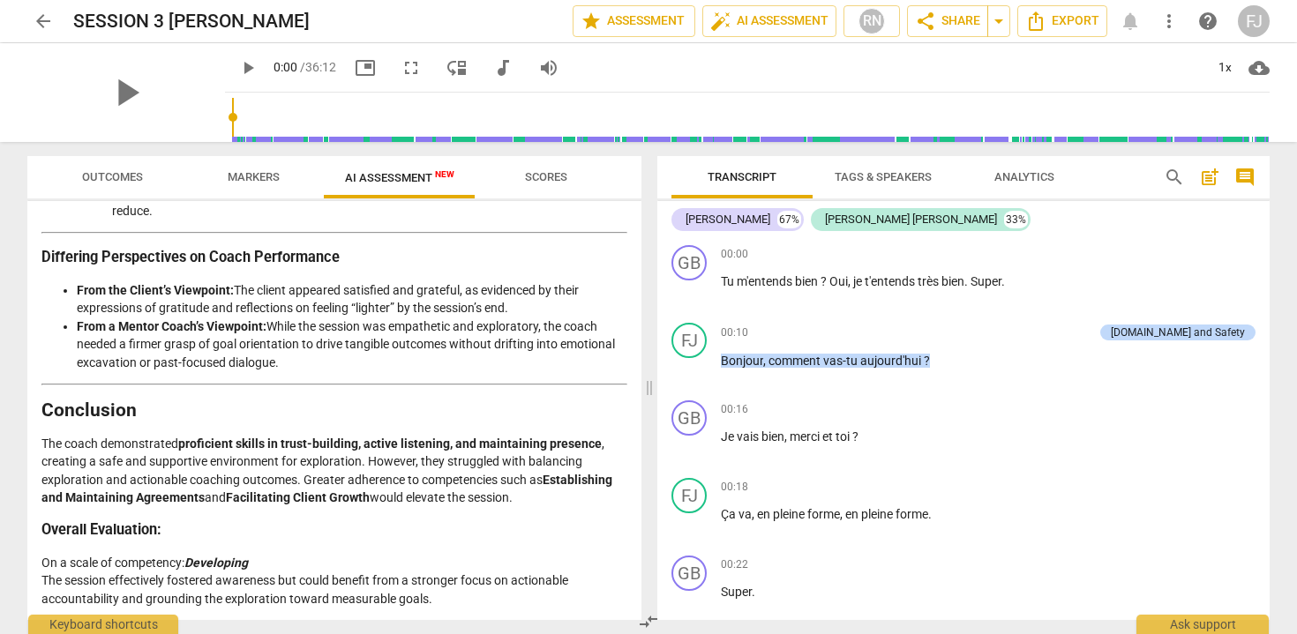
scroll to position [3311, 0]
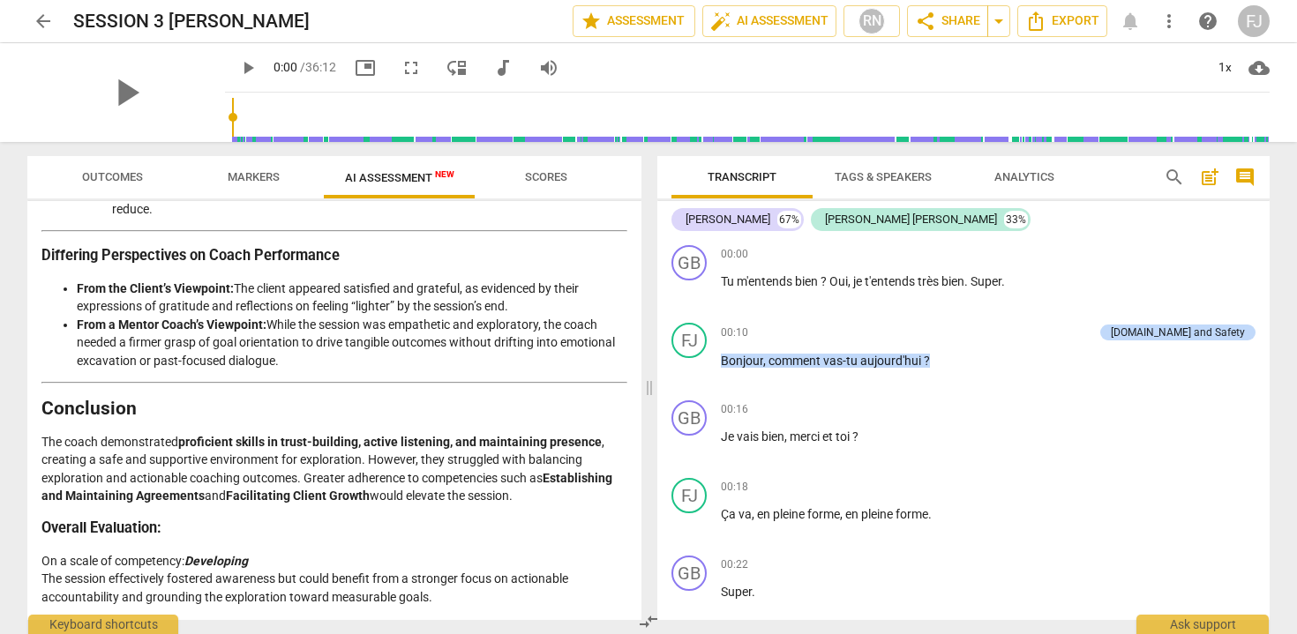
click at [35, 24] on span "arrow_back" at bounding box center [43, 21] width 21 height 21
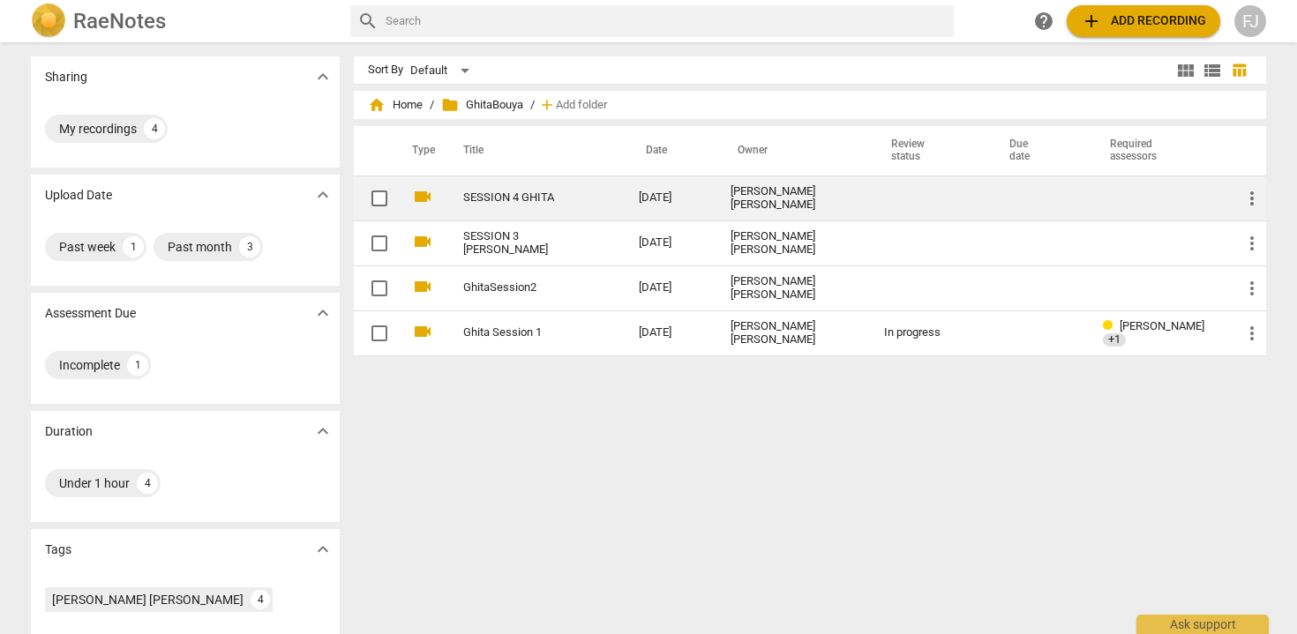
click at [541, 201] on link "SESSION 4 GHITA" at bounding box center [519, 197] width 112 height 13
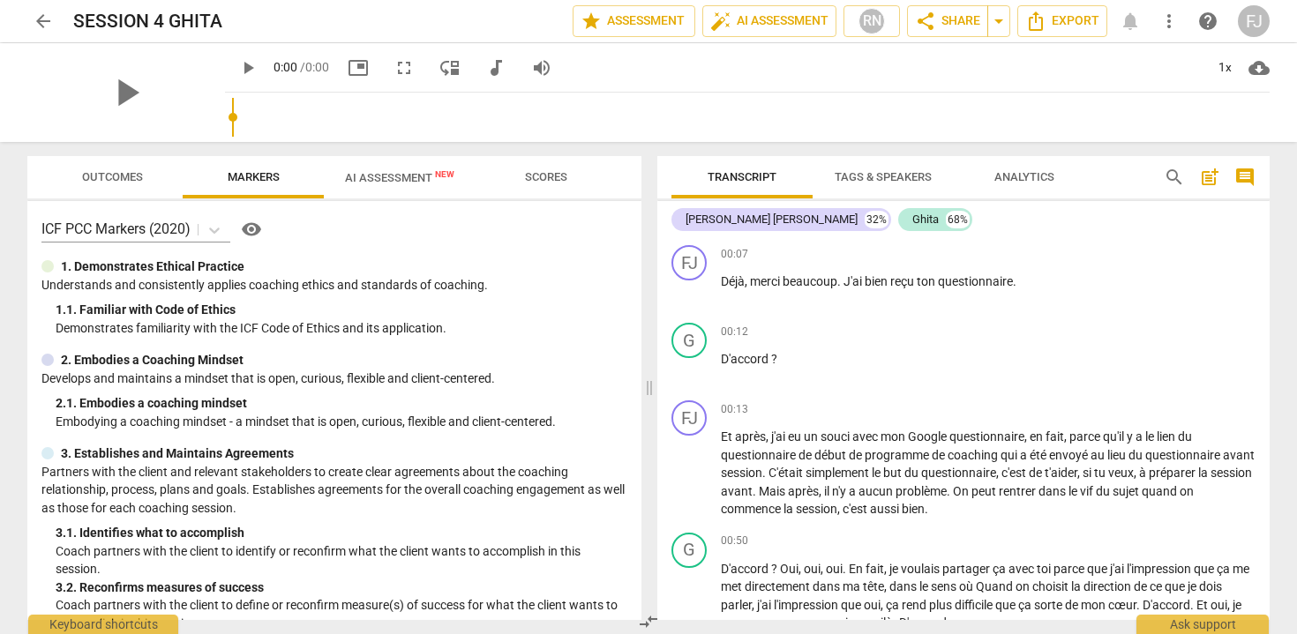
click at [407, 171] on span "AI Assessment New" at bounding box center [399, 177] width 109 height 13
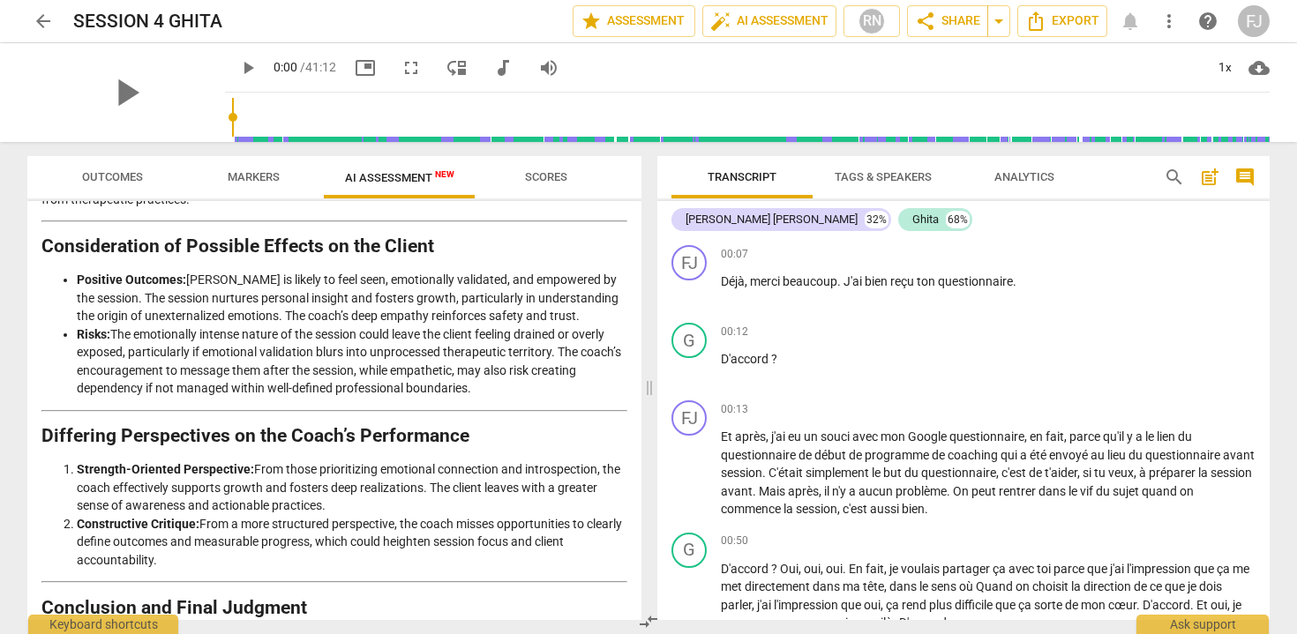
scroll to position [2645, 0]
